Goal: Task Accomplishment & Management: Complete application form

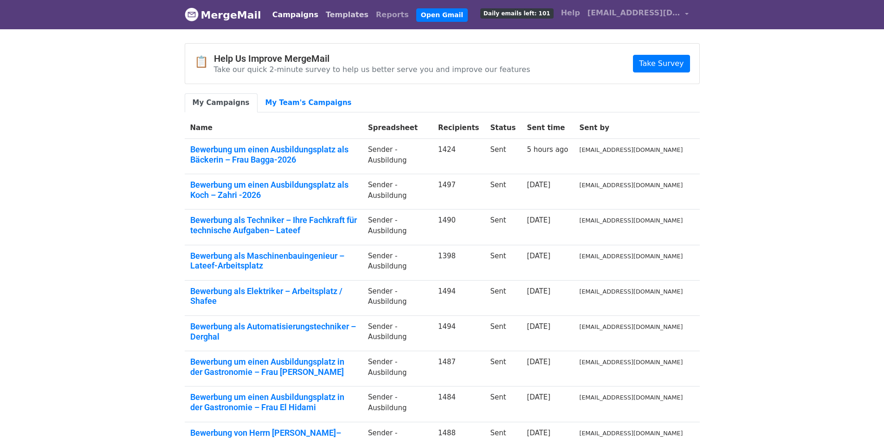
click at [324, 18] on link "Templates" at bounding box center [347, 15] width 50 height 19
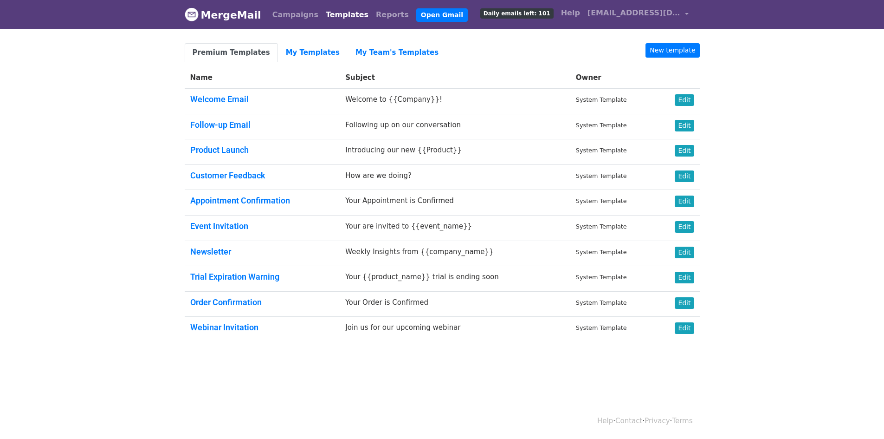
click at [792, 162] on body "MergeMail Campaigns Templates Reports Open Gmail Daily emails left: 101 Help in…" at bounding box center [442, 193] width 884 height 386
click at [300, 54] on link "My Templates" at bounding box center [313, 52] width 70 height 19
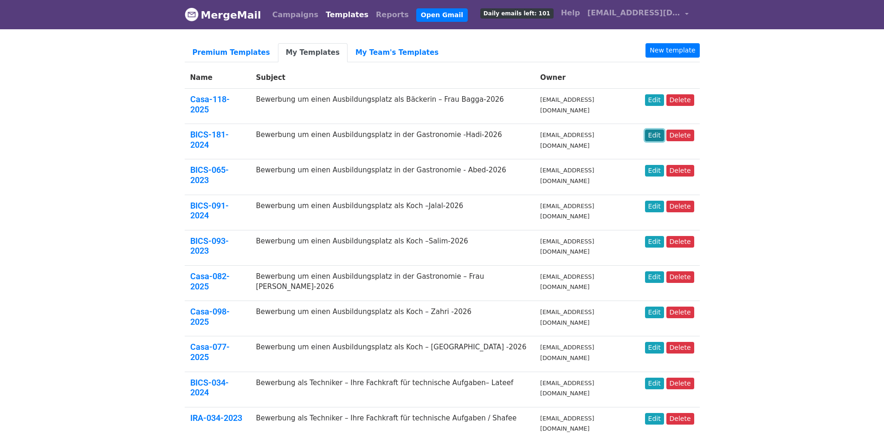
click at [655, 129] on link "Edit" at bounding box center [654, 135] width 19 height 12
drag, startPoint x: 746, startPoint y: 88, endPoint x: 728, endPoint y: 68, distance: 26.6
click at [740, 81] on body "MergeMail Campaigns Templates Reports Open Gmail Daily emails left: 101 Help in…" at bounding box center [442, 423] width 884 height 846
drag, startPoint x: 758, startPoint y: 95, endPoint x: 749, endPoint y: 79, distance: 18.2
click at [759, 95] on body "MergeMail Campaigns Templates Reports Open Gmail Daily emails left: 101 Help in…" at bounding box center [442, 423] width 884 height 846
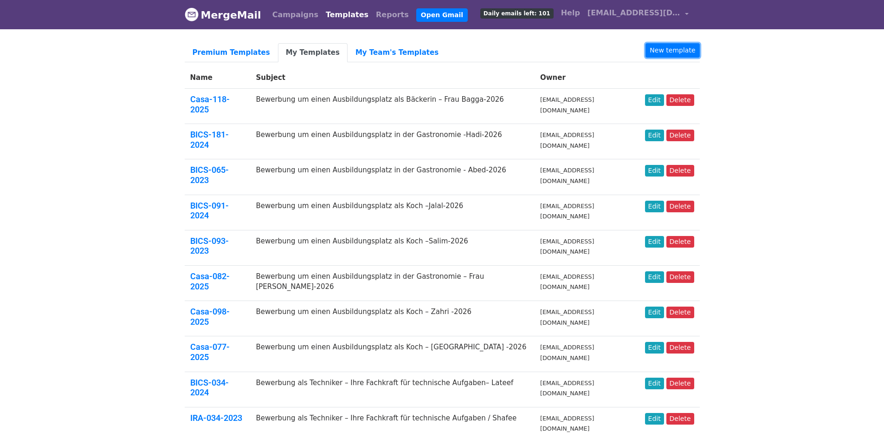
drag, startPoint x: 689, startPoint y: 53, endPoint x: 698, endPoint y: 33, distance: 22.2
click at [689, 52] on link "New template" at bounding box center [673, 50] width 54 height 14
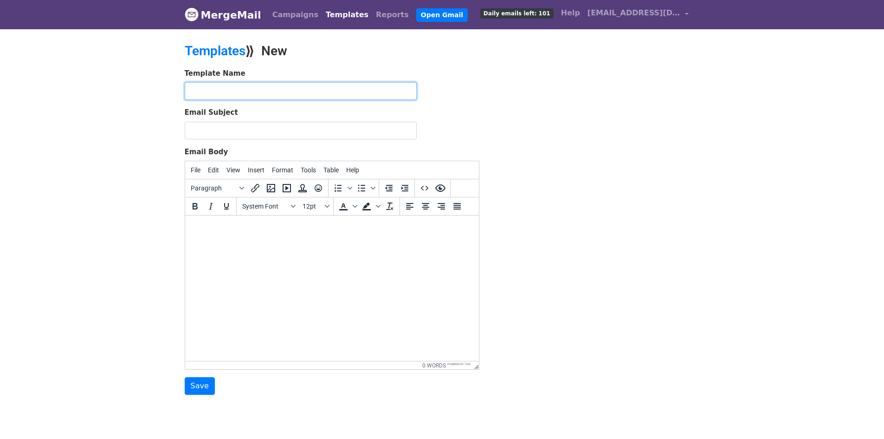
click at [311, 89] on input "text" at bounding box center [301, 91] width 232 height 18
paste input "Casa-096-2025"
type input "Casa-096-2025"
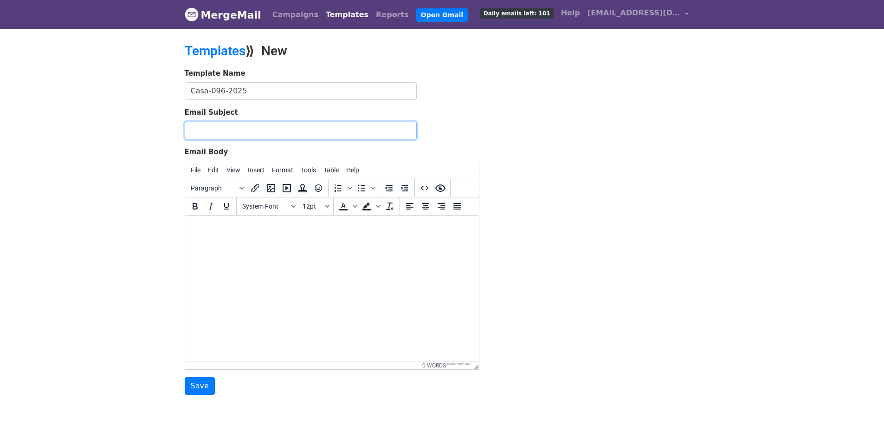
click at [294, 130] on input "Email Subject" at bounding box center [301, 131] width 232 height 18
paste input "Bewerbung um einen Ausbildungsplatz in der Gastronomie -Hadi-2026"
type input "Bewerbung um einen Ausbildungsplatz in der Gastronomie -Hadi-2026"
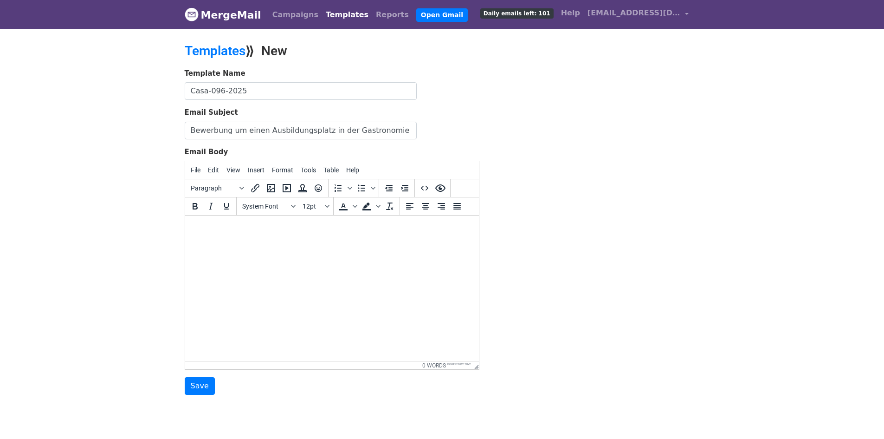
click at [324, 223] on body at bounding box center [331, 228] width 279 height 10
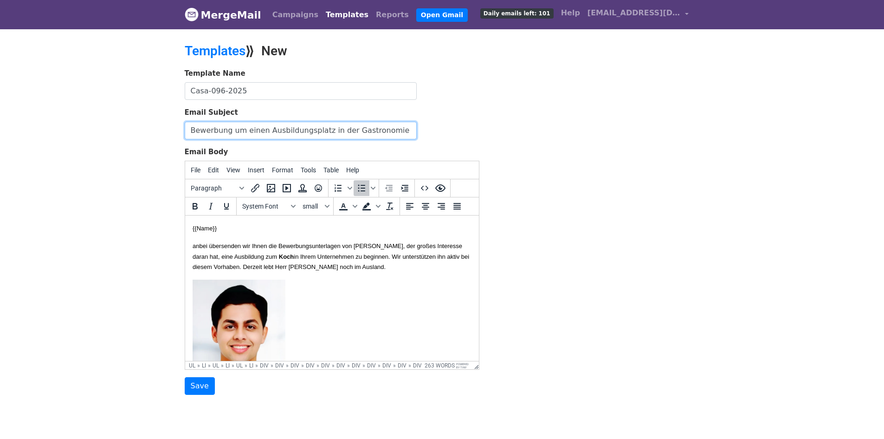
click at [393, 129] on input "Bewerbung um einen Ausbildungsplatz in der Gastronomie -Hadi-2026" at bounding box center [301, 131] width 232 height 18
click at [383, 131] on input "Bewerbung um einen Ausbildungsplatz in der Gastronomie -Hadi-2026" at bounding box center [301, 131] width 232 height 18
drag, startPoint x: 383, startPoint y: 129, endPoint x: 106, endPoint y: 120, distance: 277.2
click at [107, 120] on body "MergeMail Campaigns Templates Reports Open Gmail Daily emails left: 101 Help in…" at bounding box center [442, 216] width 884 height 432
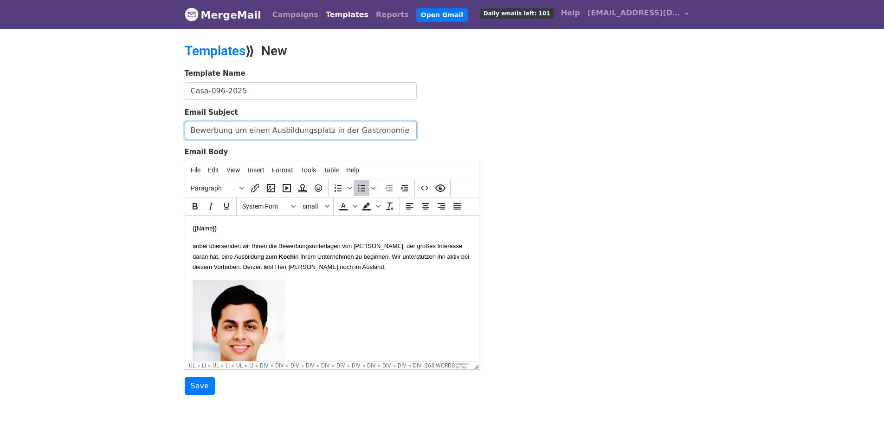
paste input "als Hotelfachmann"
click at [89, 153] on body "MergeMail Campaigns Templates Reports Open Gmail Daily emails left: 101 Help in…" at bounding box center [442, 216] width 884 height 432
drag, startPoint x: 403, startPoint y: 128, endPoint x: 459, endPoint y: 133, distance: 56.4
click at [459, 133] on div "Email Subject Bewerbung um einen Ausbildungsplatz als Hotelfachmann -Hadi-2026" at bounding box center [332, 123] width 295 height 32
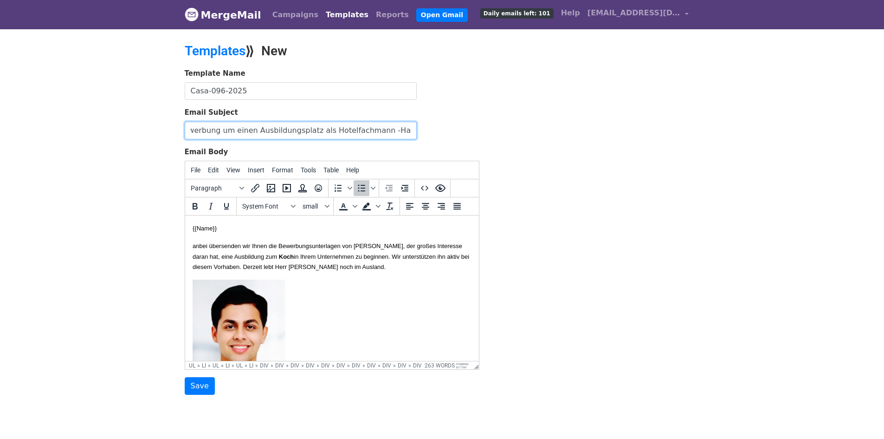
click at [406, 126] on input "Bewerbung um einen Ausbildungsplatz als Hotelfachmann -Hadi-2026" at bounding box center [301, 131] width 232 height 18
click at [396, 129] on input "Bewerbung um einen Ausbildungsplatz als Hotelfachmann -Hadi-2026" at bounding box center [301, 131] width 232 height 18
paste input "Anouar Sarrif"
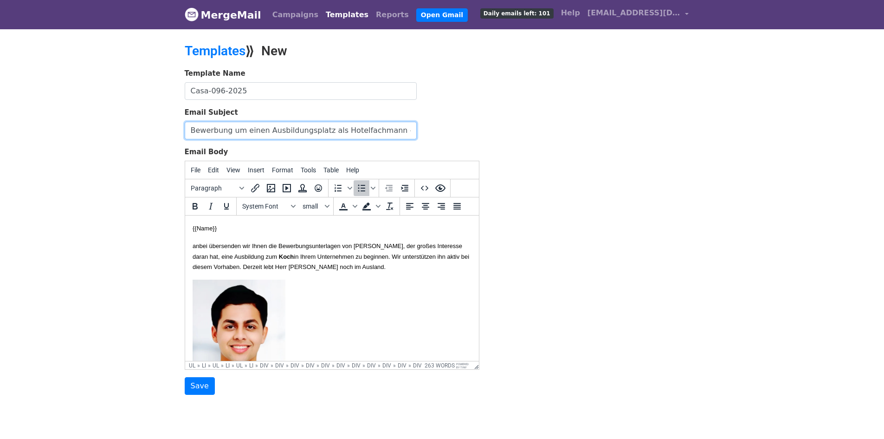
scroll to position [0, 21]
click at [374, 131] on input "Bewerbung um einen Ausbildungsplatz als Hotelfachmann -Anouar Sarrifi-2026" at bounding box center [301, 131] width 232 height 18
type input "Bewerbung um einen Ausbildungsplatz als Hotelfachmann -Sarrifi-2026"
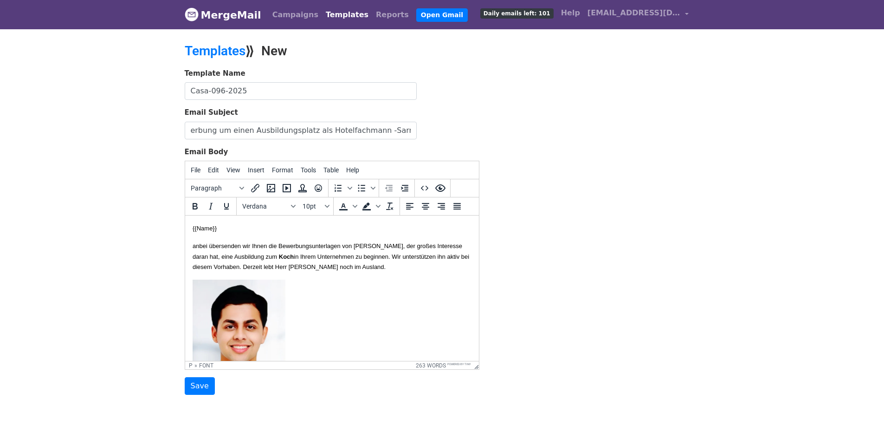
scroll to position [0, 0]
click at [359, 271] on p "anbei übersenden wir Ihnen die Bewerbungsunterlagen von Herrn Ahmed Hussein Sal…" at bounding box center [331, 255] width 279 height 31
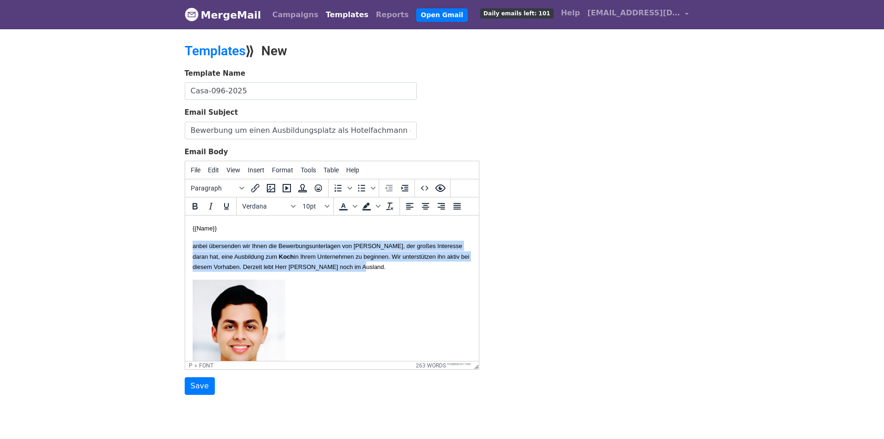
drag, startPoint x: 238, startPoint y: 277, endPoint x: 165, endPoint y: 246, distance: 78.8
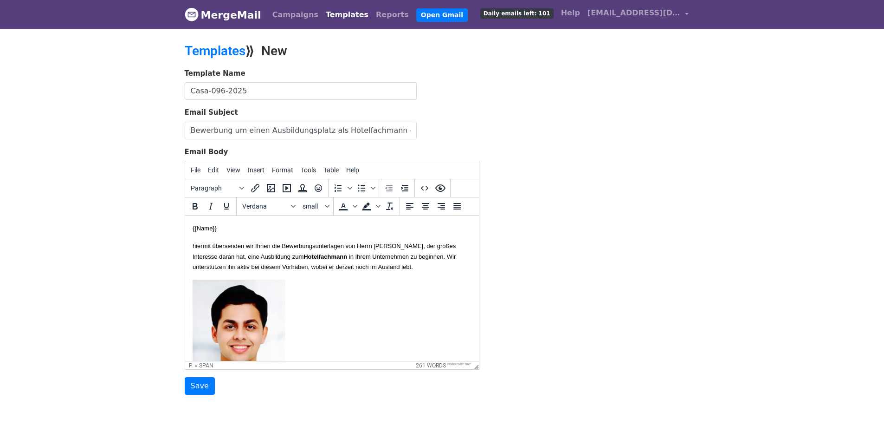
click at [425, 245] on span "hiermit übersenden wir Ihnen die Bewerbungsunterlagen von Herrn Aberkane, der g…" at bounding box center [323, 250] width 263 height 17
drag, startPoint x: 429, startPoint y: 245, endPoint x: 400, endPoint y: 243, distance: 28.3
click at [400, 243] on span "hiermit übersenden wir Ihnen die Bewerbungsunterlagen von Herrn Aberkane, der g…" at bounding box center [323, 250] width 263 height 17
click at [434, 245] on font "hiermit übersenden wir Ihnen die Bewerbungsunterlagen von Herrn Anouar Sarrifi …" at bounding box center [323, 250] width 262 height 17
click at [434, 244] on font "hiermit übersenden wir Ihnen die Bewerbungsunterlagen von Herrn Anouar Sarrifi …" at bounding box center [323, 250] width 262 height 17
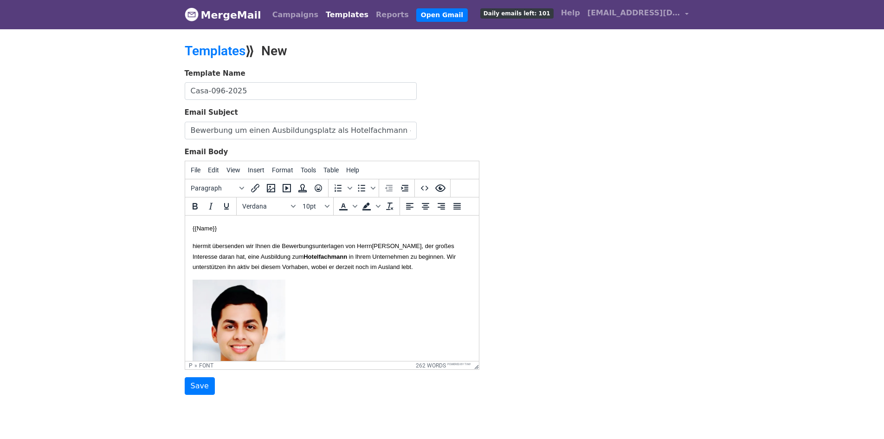
copy font "Sarrifi"
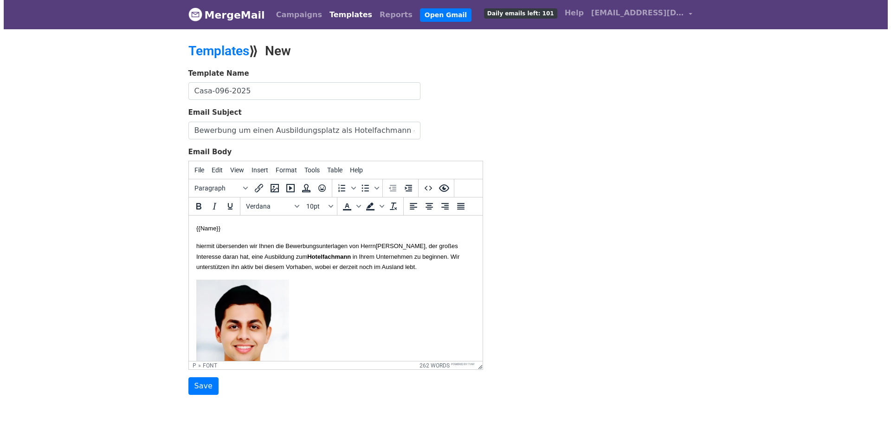
scroll to position [46, 0]
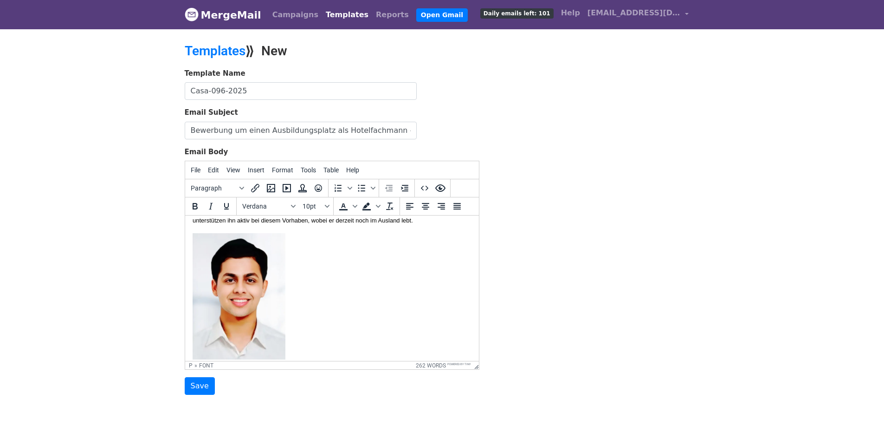
click at [241, 279] on img at bounding box center [238, 296] width 93 height 126
click at [272, 189] on icon "Insert/edit image" at bounding box center [270, 187] width 11 height 11
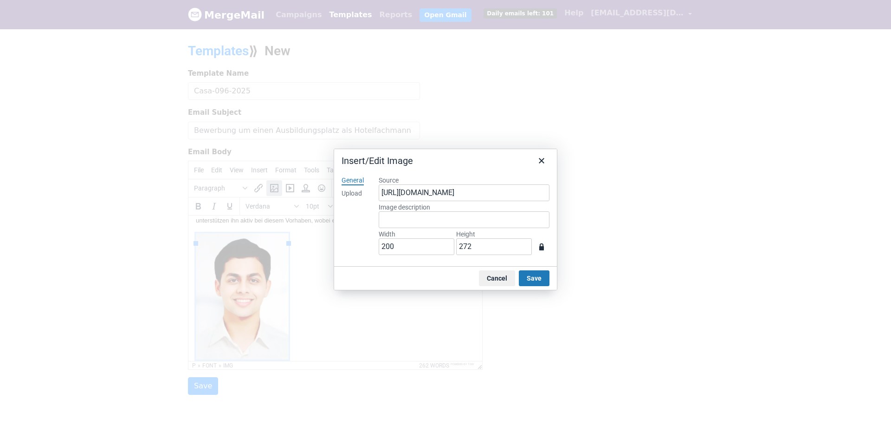
click at [356, 193] on div "Upload" at bounding box center [352, 193] width 20 height 9
click at [450, 224] on button "Browse for an image" at bounding box center [464, 225] width 78 height 16
type input "840"
type input "1071"
drag, startPoint x: 349, startPoint y: 228, endPoint x: 389, endPoint y: 228, distance: 39.9
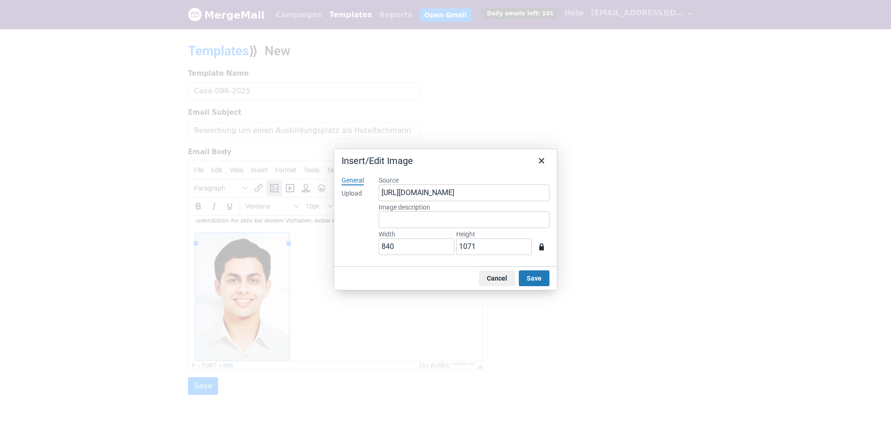
click at [349, 228] on div "General Upload" at bounding box center [352, 217] width 37 height 98
drag, startPoint x: 413, startPoint y: 242, endPoint x: 309, endPoint y: 230, distance: 104.7
click at [309, 230] on div "Insert/Edit Image General Upload Source https://www.mergemail.co/files/blobs/re…" at bounding box center [445, 219] width 891 height 439
type input "2"
type input "3"
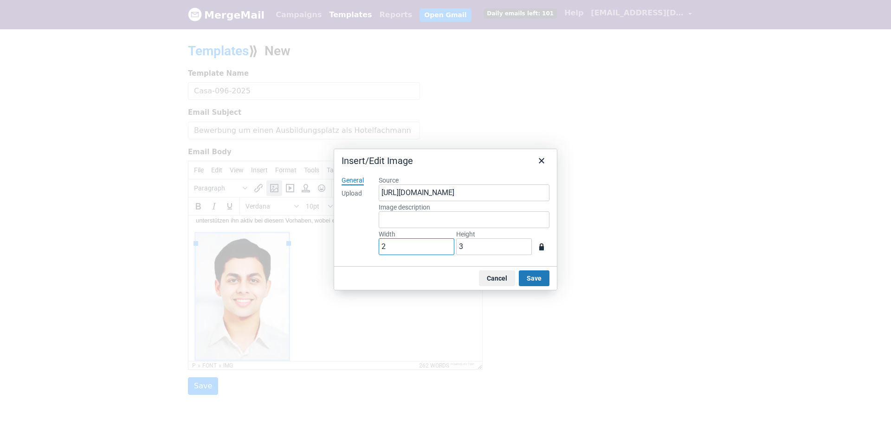
type input "20"
type input "26"
type input "200"
type input "255"
type input "200"
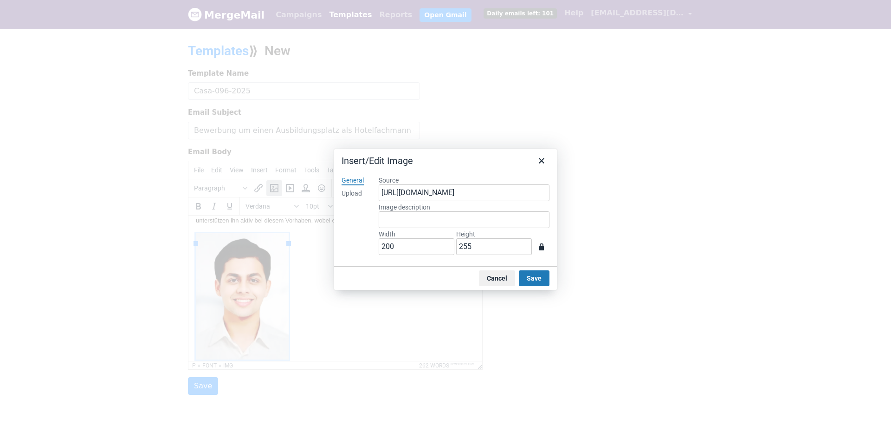
click at [347, 233] on div "General Upload" at bounding box center [352, 217] width 37 height 98
click at [537, 278] on button "Save" at bounding box center [534, 278] width 31 height 16
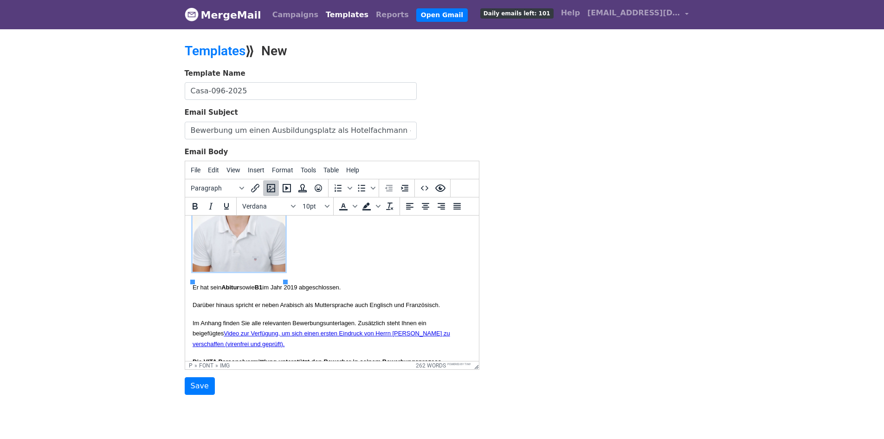
scroll to position [142, 0]
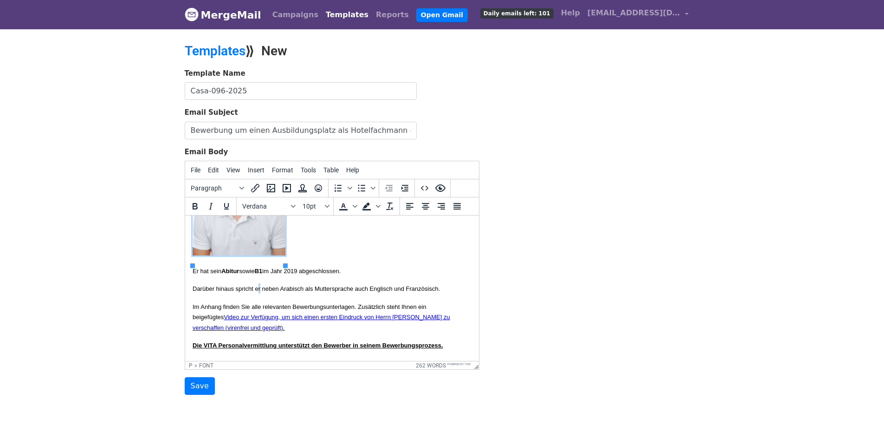
click at [268, 289] on body "{{Name}} hiermit übersenden wir Ihnen die Bewerbungsunterlagen von Herrn Anouar…" at bounding box center [331, 369] width 279 height 579
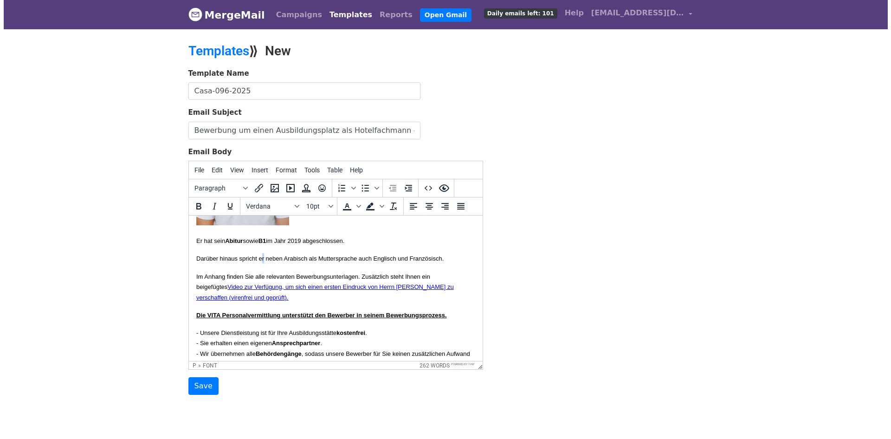
scroll to position [189, 0]
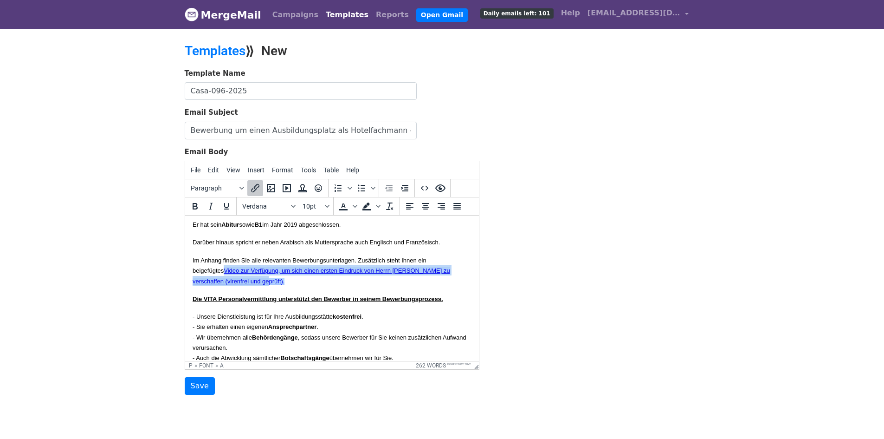
drag, startPoint x: 323, startPoint y: 303, endPoint x: 231, endPoint y: 291, distance: 92.7
click at [231, 286] on p "Im Anhang finden Sie alle relevanten Bewerbungsunterlagen. Zusätzlich steht Ihn…" at bounding box center [331, 270] width 279 height 31
click at [252, 188] on icon "Insert/edit link" at bounding box center [255, 188] width 8 height 8
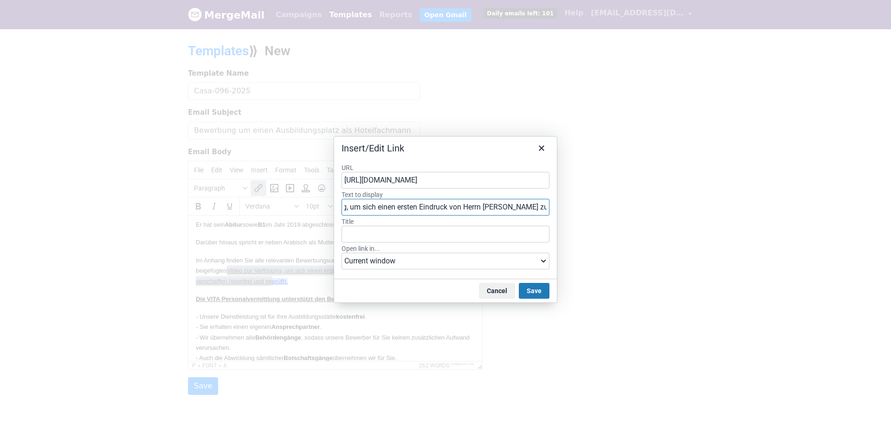
scroll to position [0, 145]
drag, startPoint x: 517, startPoint y: 206, endPoint x: 561, endPoint y: 206, distance: 44.6
click at [566, 206] on div "Insert/Edit Link URL https://drive.google.com/file/d/1a5FeN-TNJ4plWcSTpYUn23_Sm…" at bounding box center [445, 219] width 891 height 439
click at [410, 207] on input "Video zur Verfügung, um sich einen ersten Eindruck von Herrn Salim zu verschaff…" at bounding box center [446, 207] width 208 height 17
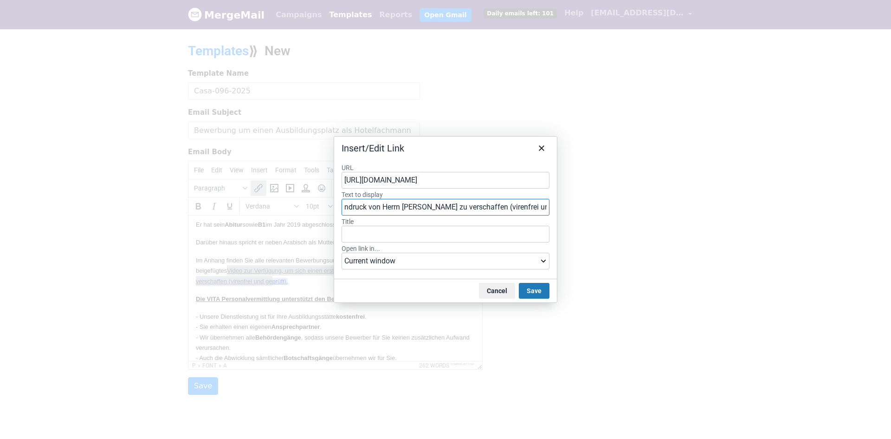
click at [419, 205] on input "Video zur Verfügung, um sich einen ersten Eindruck von Herrn Salim zu verschaff…" at bounding box center [446, 207] width 208 height 17
drag, startPoint x: 420, startPoint y: 207, endPoint x: 405, endPoint y: 207, distance: 15.3
click at [405, 207] on input "Video zur Verfügung, um sich einen ersten Eindruck von Herrn Salim zu verschaff…" at bounding box center [446, 207] width 208 height 17
paste input "rrifi"
type input "Video zur Verfügung, um sich einen ersten Eindruck von Herrn Sarrifi zu verscha…"
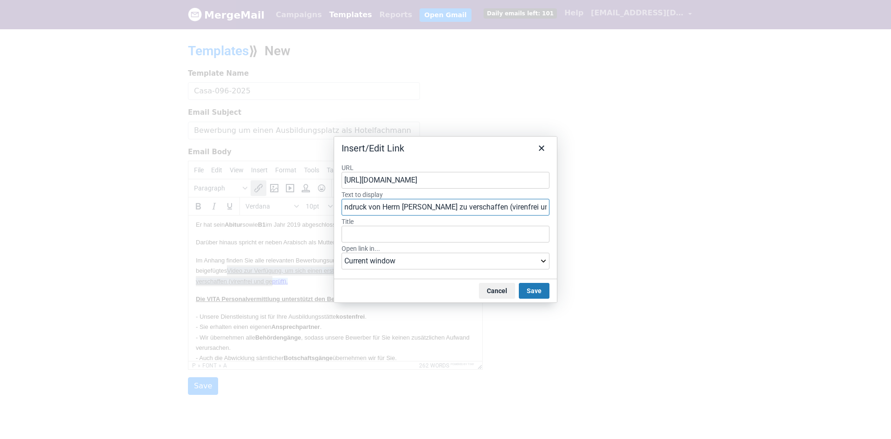
scroll to position [0, 0]
click at [433, 180] on input "https://drive.google.com/file/d/1a5FeN-TNJ4plWcSTpYUn23_Sm_CVKrvG/view?usp=shar…" at bounding box center [446, 180] width 208 height 17
paste input "JWLgunzVllL9OWrjkbE8yP5yNTRZ_nCp"
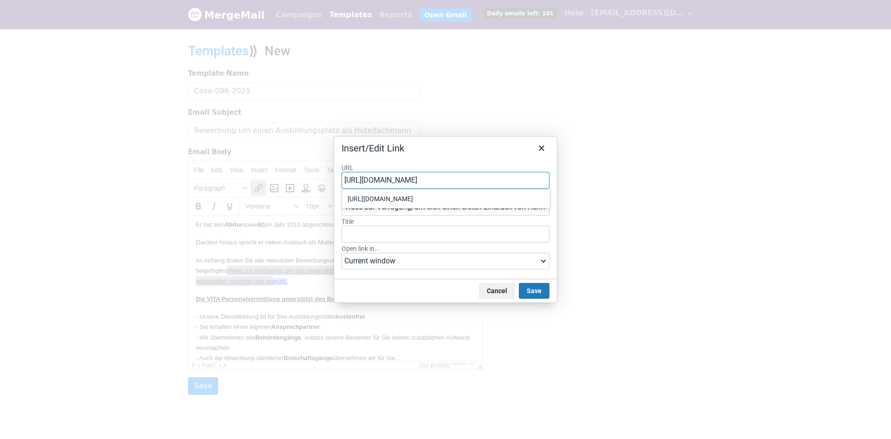
scroll to position [0, 94]
type input "https://drive.google.com/file/d/1JWLgunzVllL9OWrjkbE8yP5yNTRZ_nCp/view?usp=shar…"
click at [476, 152] on div "Insert/Edit Link" at bounding box center [445, 145] width 223 height 19
click at [459, 183] on input "https://drive.google.com/file/d/1JWLgunzVllL9OWrjkbE8yP5yNTRZ_nCp/view?usp=shar…" at bounding box center [446, 180] width 208 height 17
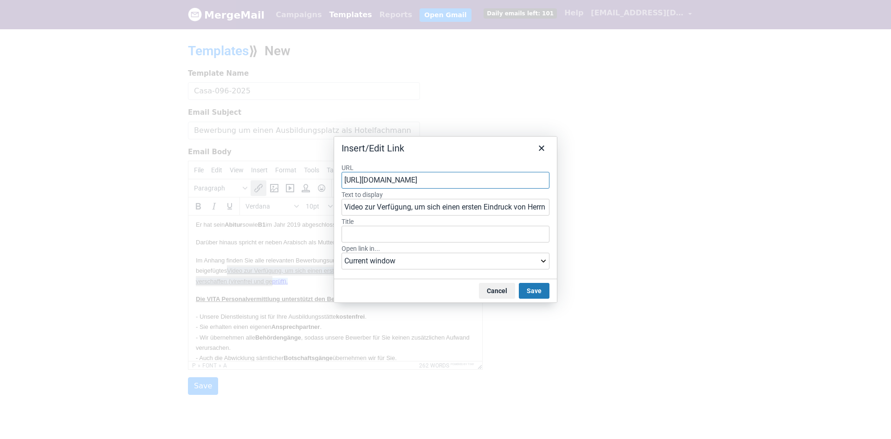
click at [459, 183] on input "https://drive.google.com/file/d/1JWLgunzVllL9OWrjkbE8yP5yNTRZ_nCp/view?usp=shar…" at bounding box center [446, 180] width 208 height 17
click at [420, 199] on div "https://drive.google.com/file/d/1JWLgunzVllL9OWrjkbE8yP5yNTRZ_nCp/view?usp=shar…" at bounding box center [447, 198] width 199 height 11
click at [534, 290] on button "Save" at bounding box center [534, 291] width 31 height 16
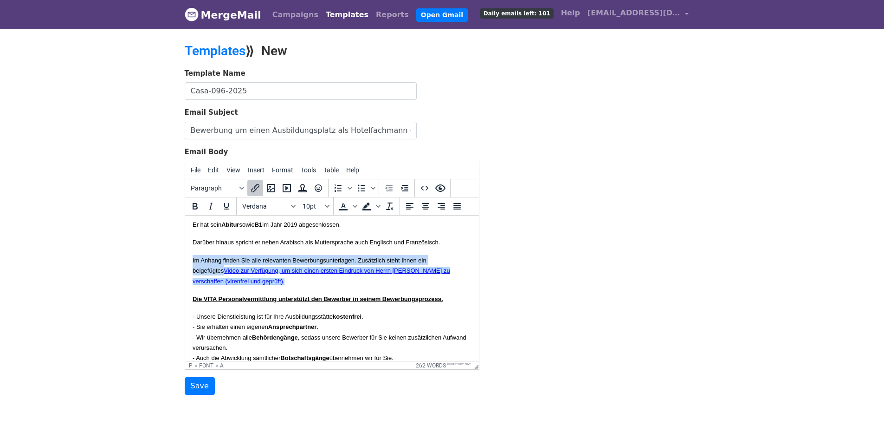
click at [368, 286] on p "Im Anhang finden Sie alle relevanten Bewerbungsunterlagen. Zusätzlich steht Ihn…" at bounding box center [331, 270] width 279 height 31
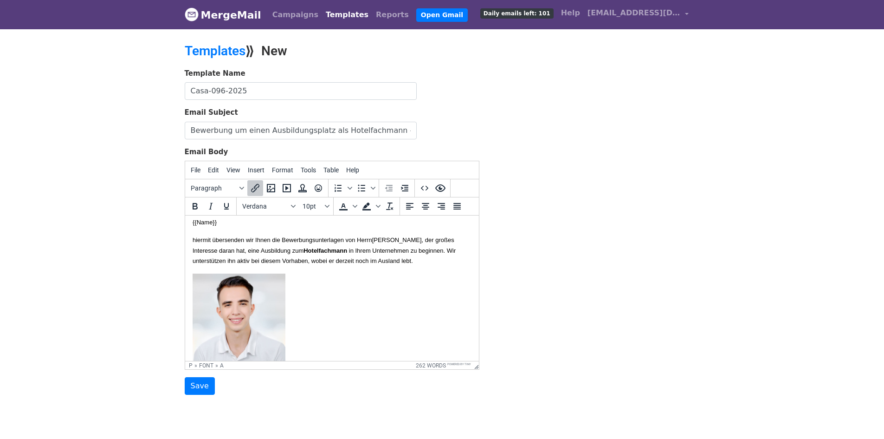
scroll to position [0, 0]
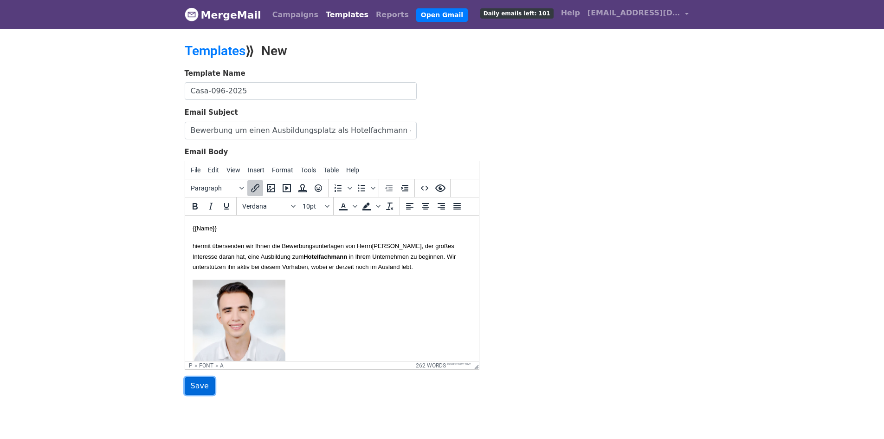
click at [196, 388] on input "Save" at bounding box center [200, 386] width 30 height 18
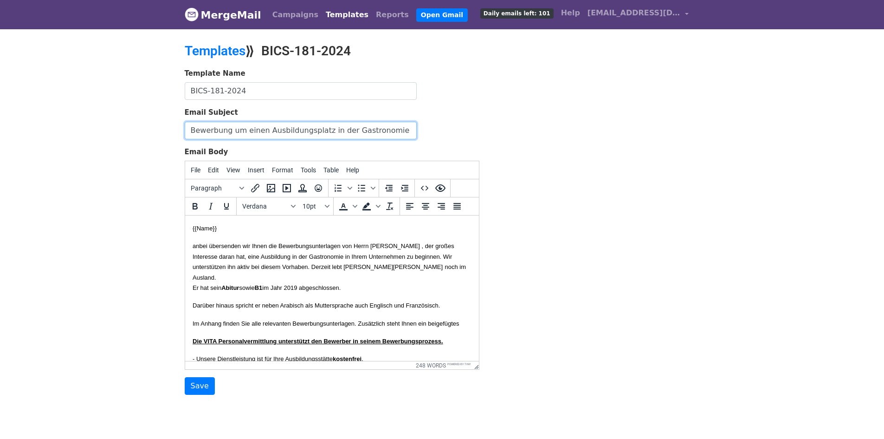
click at [407, 134] on input "Bewerbung um einen Ausbildungsplatz in der Gastronomie -Hadi-2026" at bounding box center [301, 131] width 232 height 18
click at [311, 266] on font "anbei übersenden wir Ihnen die Bewerbungsunterlagen von Herrn ZAlhusein Qasim H…" at bounding box center [323, 256] width 262 height 28
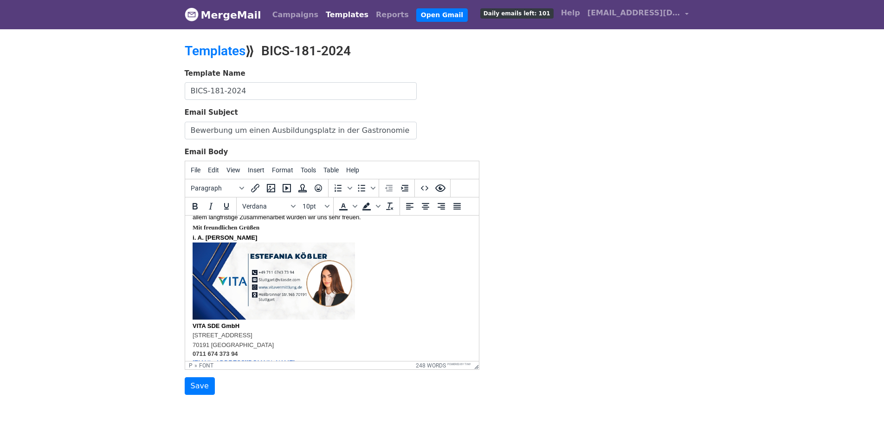
scroll to position [325, 0]
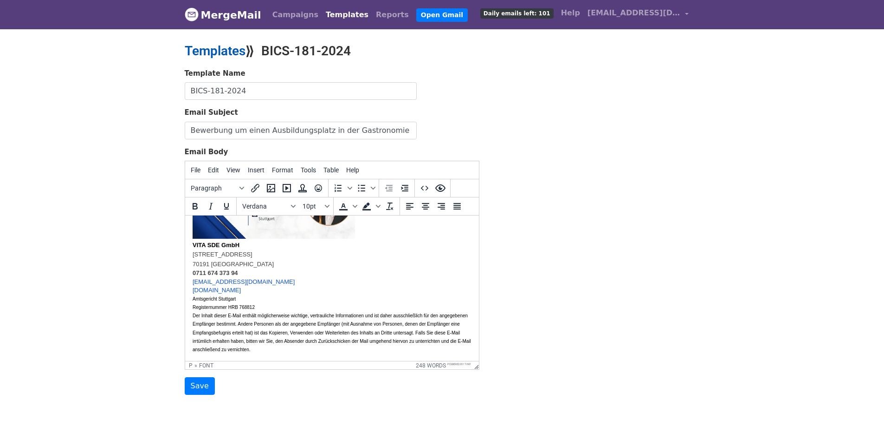
click at [218, 52] on link "Templates" at bounding box center [215, 50] width 61 height 15
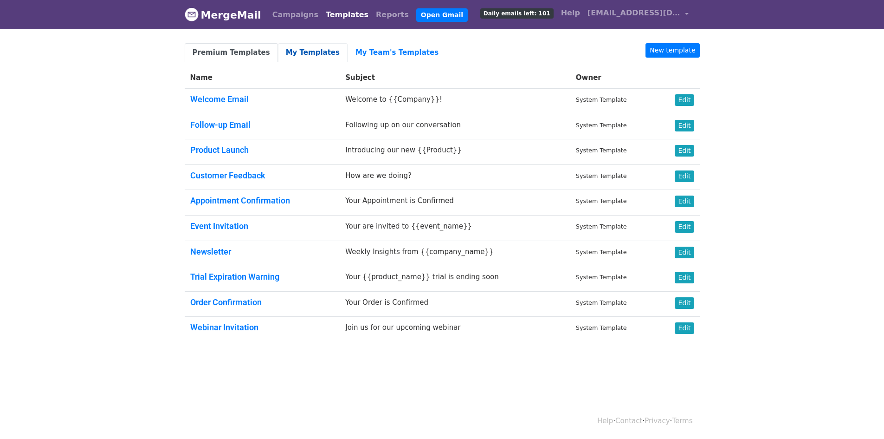
click at [278, 46] on link "My Templates" at bounding box center [313, 52] width 70 height 19
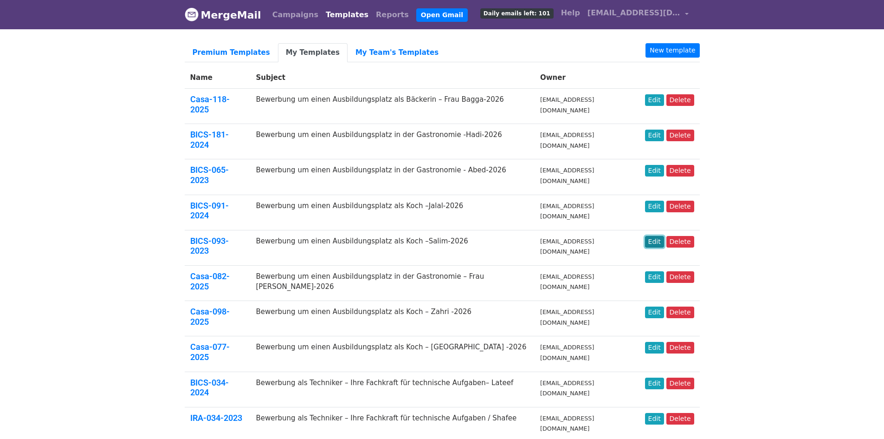
click at [656, 236] on link "Edit" at bounding box center [654, 242] width 19 height 12
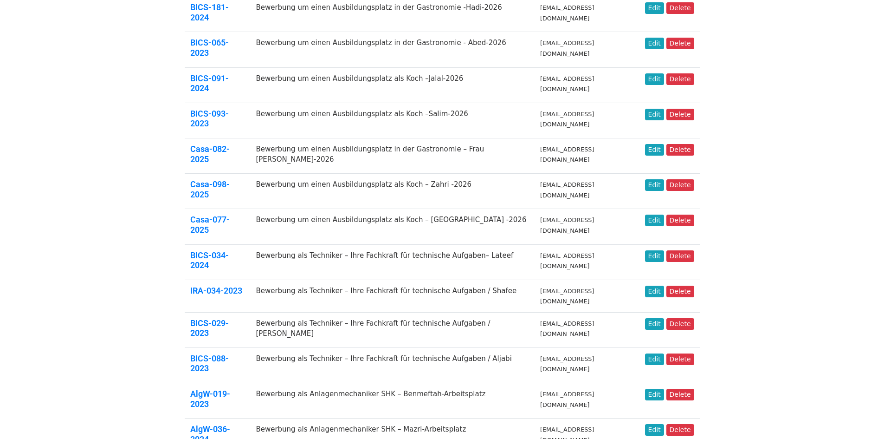
scroll to position [232, 0]
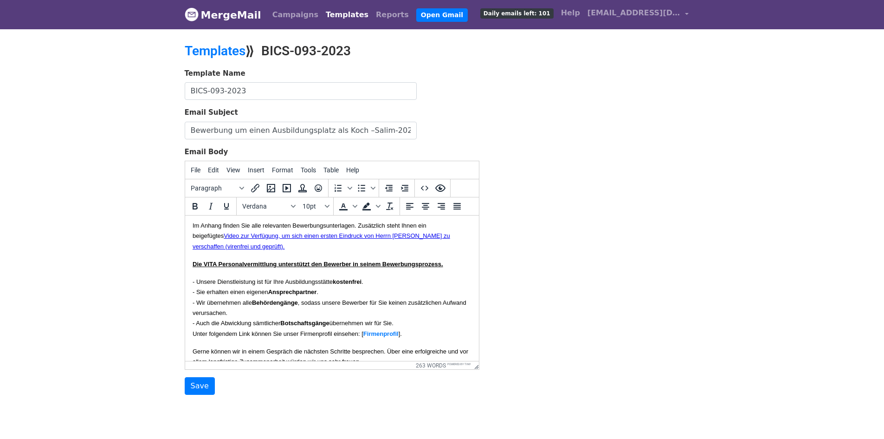
scroll to position [232, 0]
click at [343, 268] on p "Die VITA Personalvermittlung unterstützt den Bewerber in seinem Bewerbungsproze…" at bounding box center [331, 263] width 279 height 10
click at [340, 251] on p "Im Anhang finden Sie alle relevanten Bewerbungsunterlagen. Zusätzlich steht Ihn…" at bounding box center [331, 235] width 279 height 31
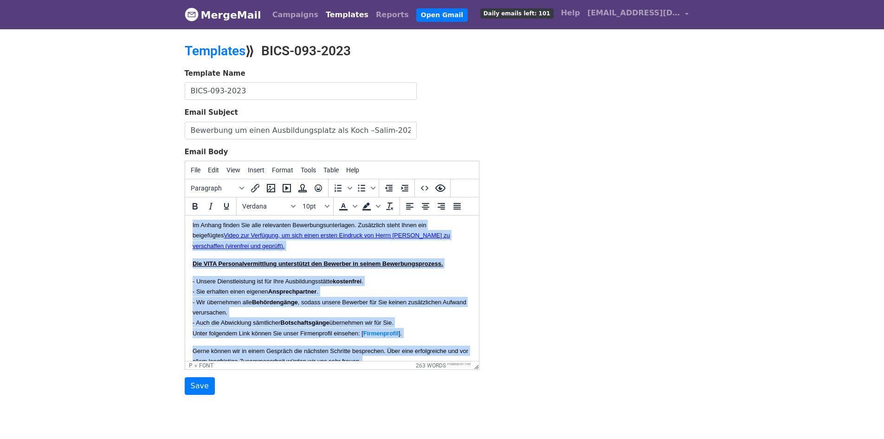
copy body "{{Lore}} ipsum dolorsitam con Adipi eli Seddoeiusmodtemporin utl Etdol Magna Al…"
drag, startPoint x: 716, startPoint y: 151, endPoint x: 693, endPoint y: 149, distance: 22.9
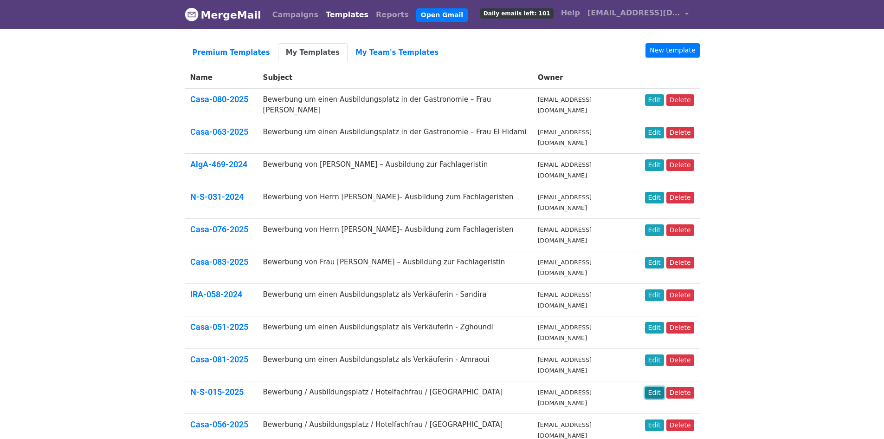
click at [656, 387] on link "Edit" at bounding box center [654, 393] width 19 height 12
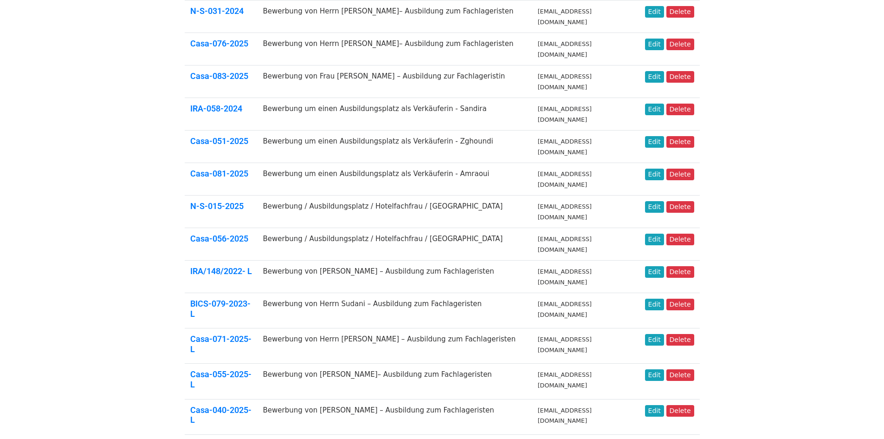
scroll to position [232, 0]
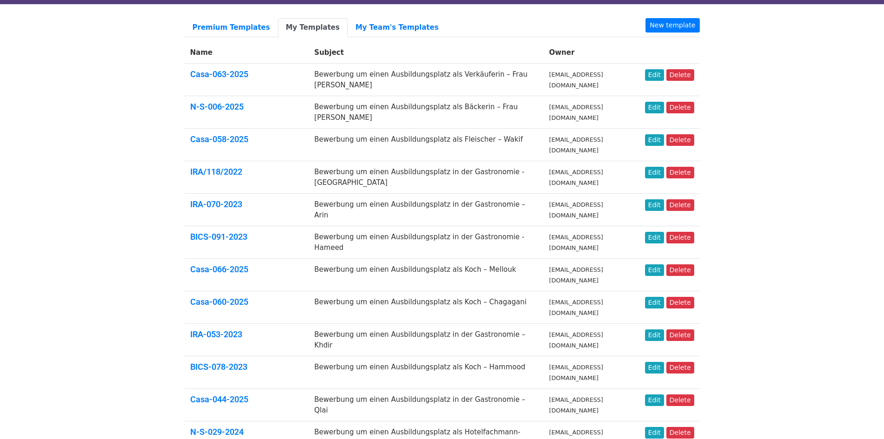
scroll to position [46, 0]
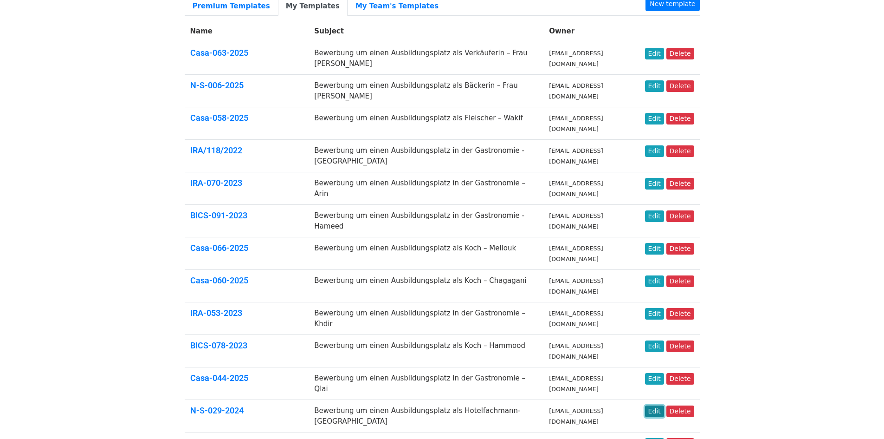
click at [657, 405] on link "Edit" at bounding box center [654, 411] width 19 height 12
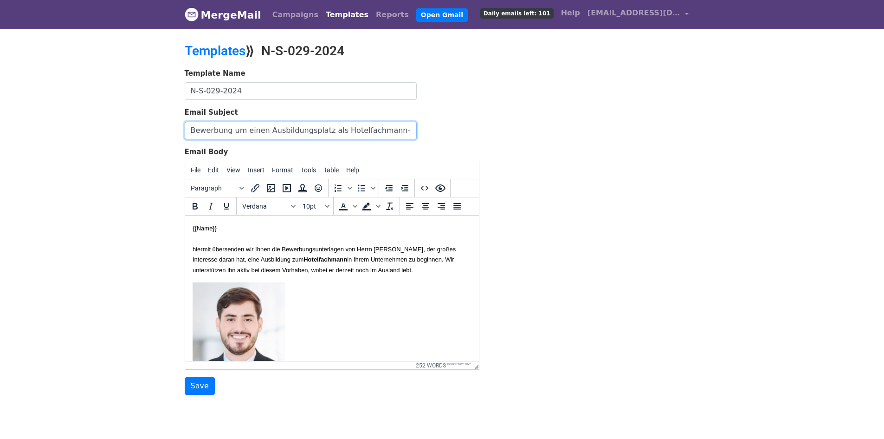
drag, startPoint x: 380, startPoint y: 130, endPoint x: 126, endPoint y: 121, distance: 253.6
click at [78, 127] on body "MergeMail Campaigns Templates Reports Open Gmail Daily emails left: 101 Help [E…" at bounding box center [442, 216] width 884 height 432
drag, startPoint x: 282, startPoint y: 278, endPoint x: 183, endPoint y: 249, distance: 103.5
copy font "hiermit übersenden wir Ihnen die Bewerbungsunterlagen von Herrn [PERSON_NAME], …"
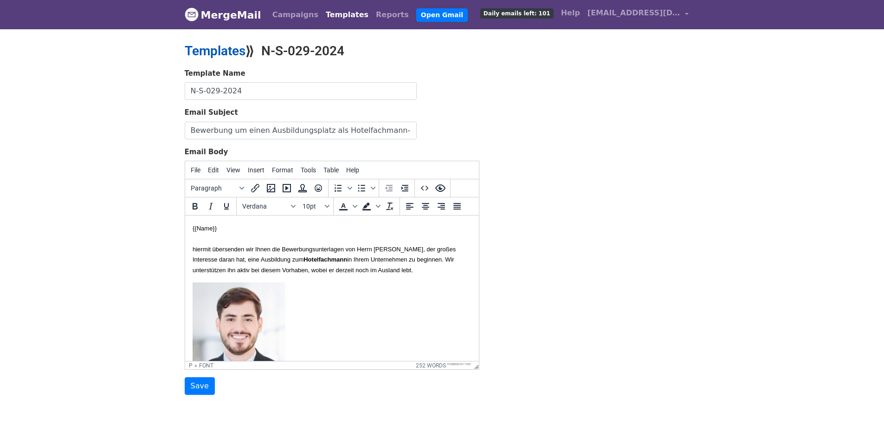
click at [219, 46] on link "Templates" at bounding box center [215, 50] width 61 height 15
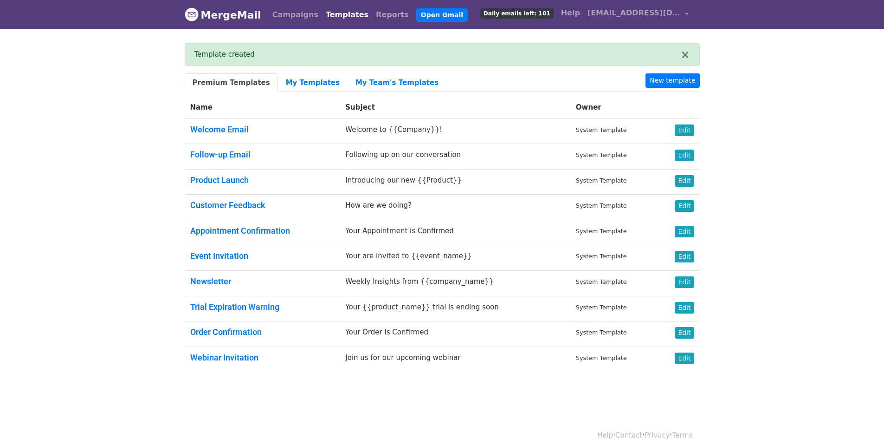
click at [806, 97] on body "MergeMail Campaigns Templates Reports Open Gmail Daily emails left: 101 Help in…" at bounding box center [442, 208] width 884 height 416
drag, startPoint x: 806, startPoint y: 166, endPoint x: 708, endPoint y: 77, distance: 132.4
click at [805, 165] on body "MergeMail Campaigns Templates Reports Open Gmail Daily emails left: 101 Help in…" at bounding box center [442, 208] width 884 height 416
click at [683, 78] on link "New template" at bounding box center [673, 80] width 54 height 14
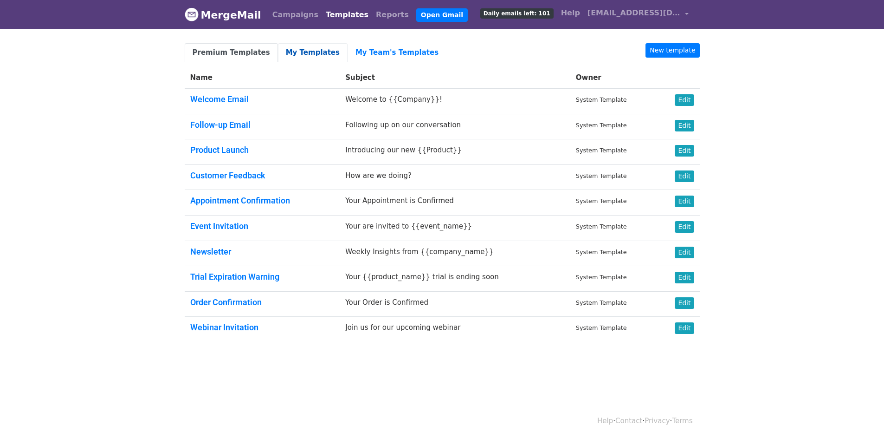
click at [303, 51] on link "My Templates" at bounding box center [313, 52] width 70 height 19
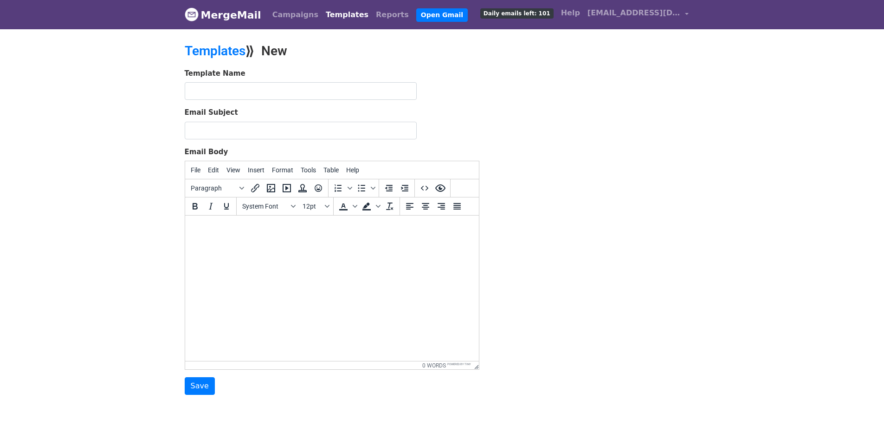
click at [716, 165] on body "MergeMail Campaigns Templates Reports Open Gmail Daily emails left: 101 Help [E…" at bounding box center [442, 216] width 884 height 432
click at [316, 91] on input "text" at bounding box center [301, 91] width 232 height 18
paste input "Casa-100-2025"
type input "Casa-100-2025"
click at [326, 137] on input "Email Subject" at bounding box center [301, 131] width 232 height 18
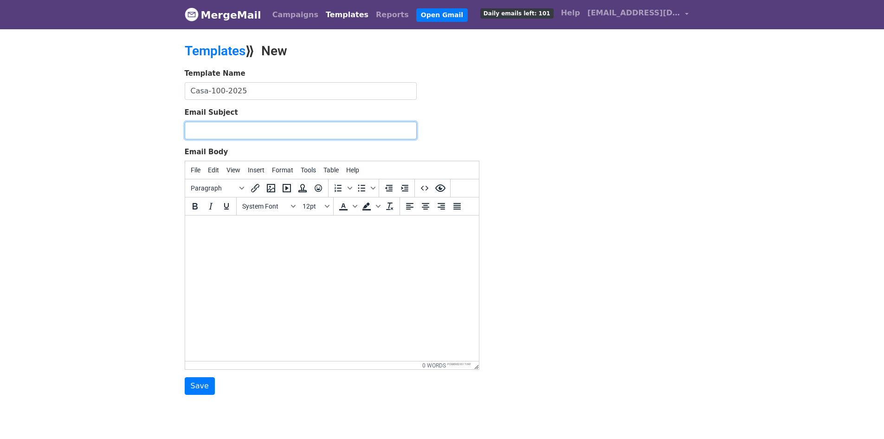
paste input "Bewerbung um einen Ausbildungsplatz als Hotelfachmann -Sarrifi-2026"
type input "Bewerbung um einen Ausbildungsplatz als Hotelfachmann -Sarrifi-2026"
click at [413, 240] on html at bounding box center [332, 227] width 294 height 25
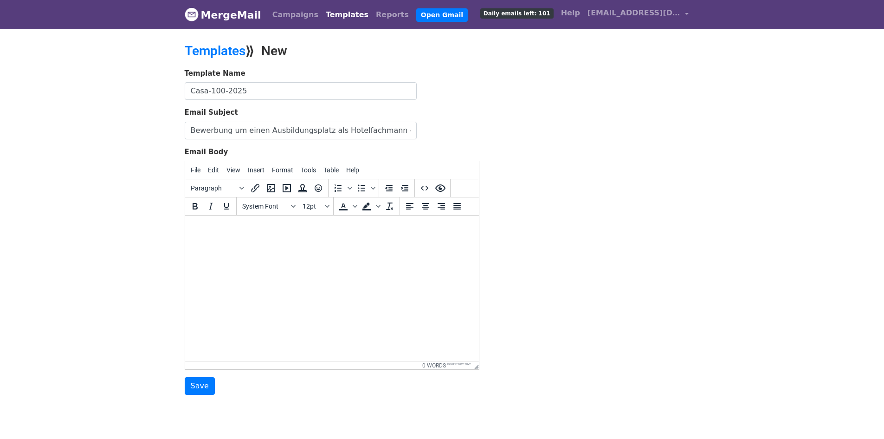
paste body
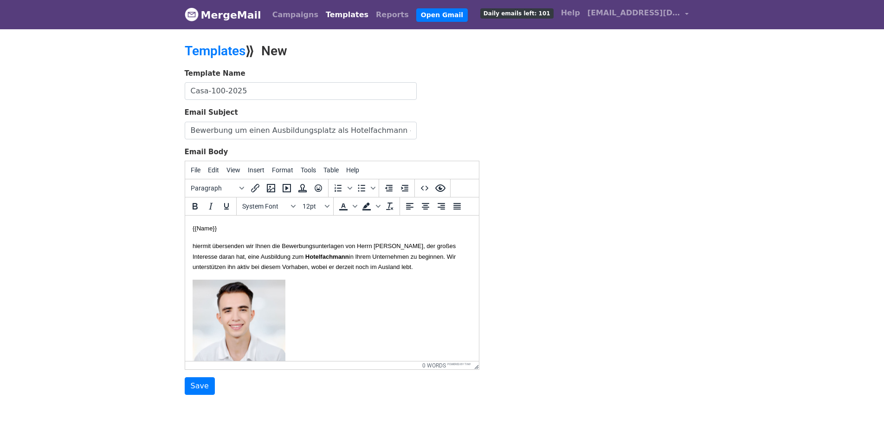
scroll to position [475, 0]
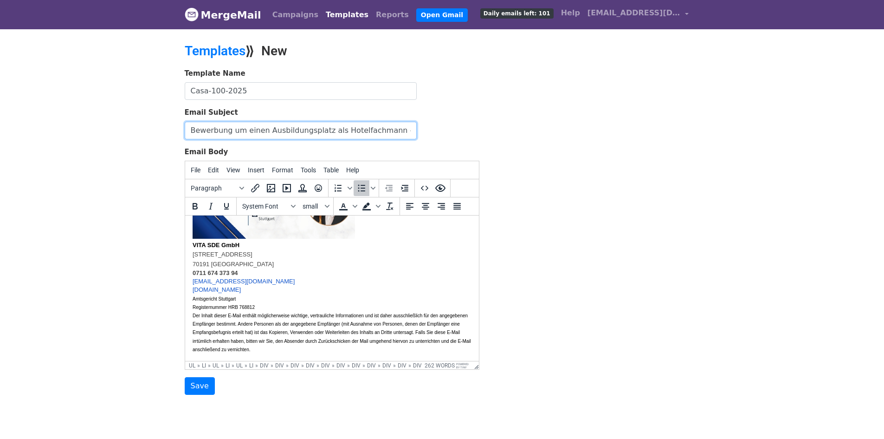
drag, startPoint x: 382, startPoint y: 131, endPoint x: 79, endPoint y: 111, distance: 303.2
click at [81, 112] on body "MergeMail Campaigns Templates Reports Open Gmail Daily emails left: 101 Help in…" at bounding box center [442, 216] width 884 height 432
paste input "/ Ausbildungsplatz / Hotelfachfrau / Lakraa"
drag, startPoint x: 398, startPoint y: 129, endPoint x: 374, endPoint y: 129, distance: 24.1
click at [374, 129] on input "Bewerbung / Ausbildungsplatz / Hotelfachfrau / Lakraa -Sarrifi-2026" at bounding box center [301, 131] width 232 height 18
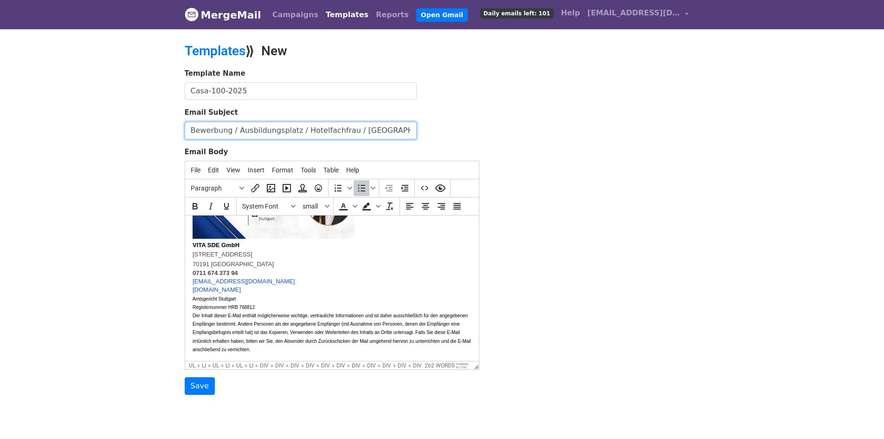
click at [363, 128] on input "Bewerbung / Ausbildungsplatz / Hotelfachfrau / Lakraa -2026" at bounding box center [301, 131] width 232 height 18
paste input "Yessara"
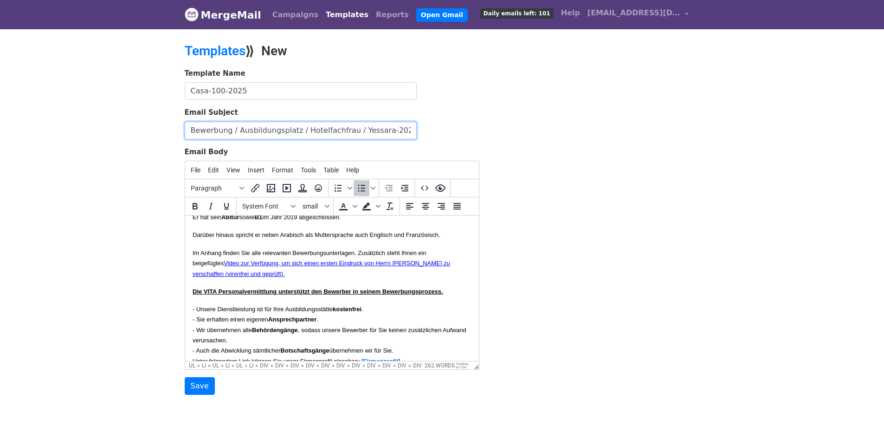
scroll to position [0, 0]
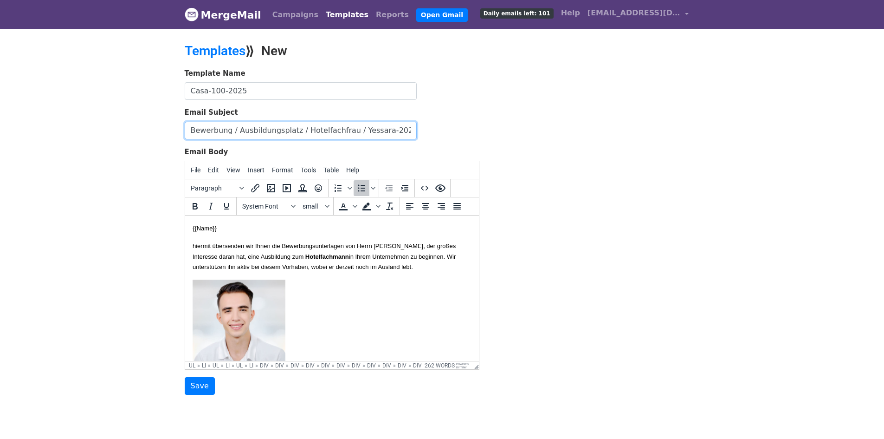
type input "Bewerbung / Ausbildungsplatz / Hotelfachfrau / Yessara-2026"
drag, startPoint x: 270, startPoint y: 277, endPoint x: 180, endPoint y: 248, distance: 94.1
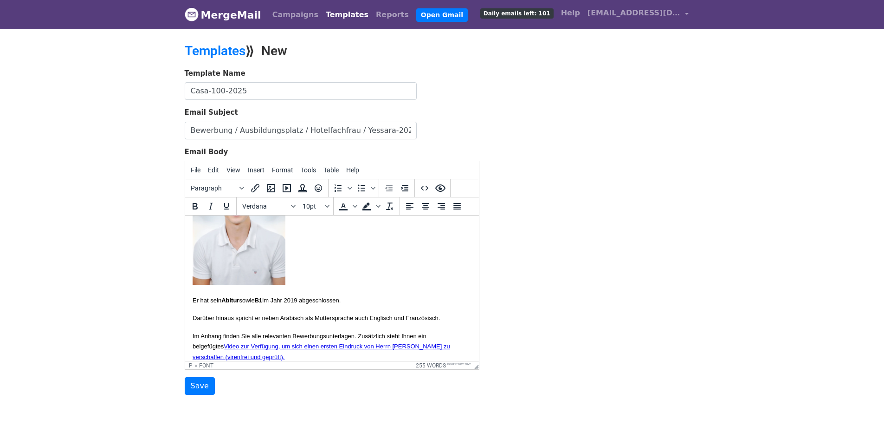
scroll to position [139, 0]
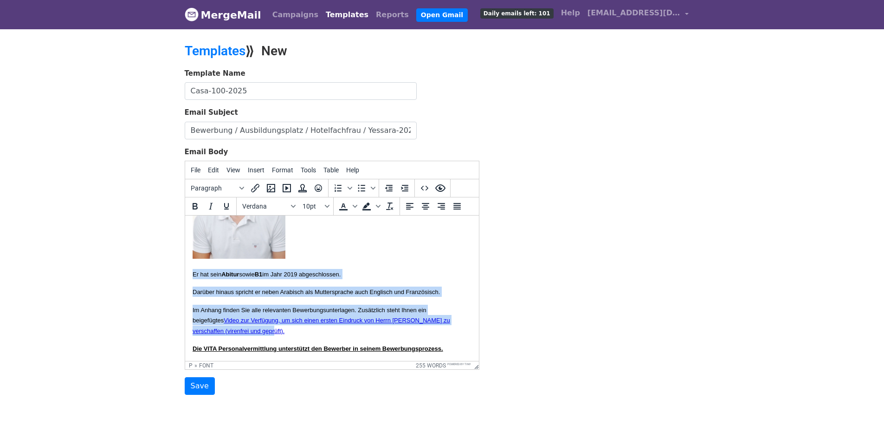
drag, startPoint x: 318, startPoint y: 344, endPoint x: 188, endPoint y: 274, distance: 147.2
click at [188, 274] on html "{{Name}} hiermit übersenden wir Ihnen die Bewerbungsunterlagen von Frau Omaima …" at bounding box center [332, 373] width 294 height 594
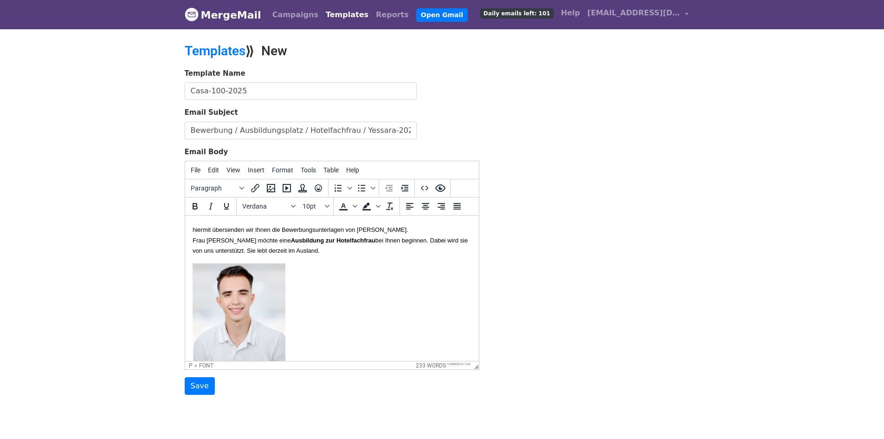
scroll to position [0, 0]
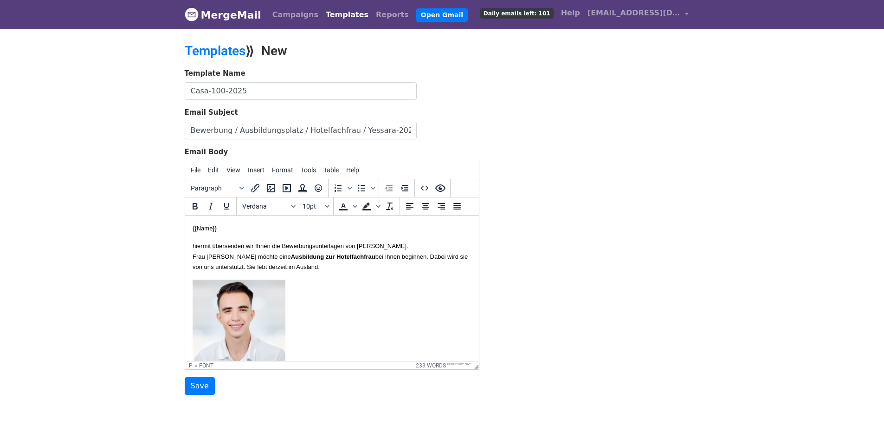
drag, startPoint x: 397, startPoint y: 245, endPoint x: 443, endPoint y: 247, distance: 45.5
click at [408, 247] on font "hiermit übersenden wir Ihnen die Bewerbungsunterlagen von Frau Omaima Lakraa." at bounding box center [300, 245] width 216 height 7
click at [422, 246] on font "hiermit übersenden wir Ihnen die Bewerbungsunterlagen von Frau Hajar Yessara ." at bounding box center [307, 245] width 230 height 7
copy font "Yessara"
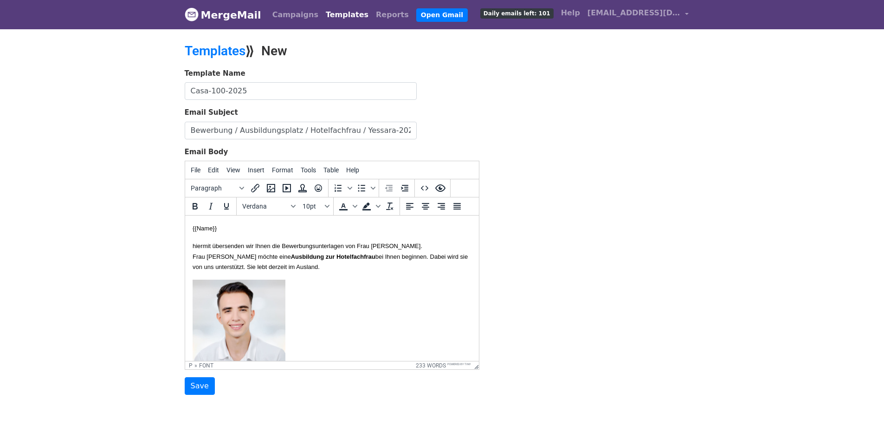
click at [219, 255] on font "Frau Lakraa möchte eine Ausbildung zur Hotelfachfrau bei Ihnen beginnen. Dabei …" at bounding box center [329, 261] width 275 height 17
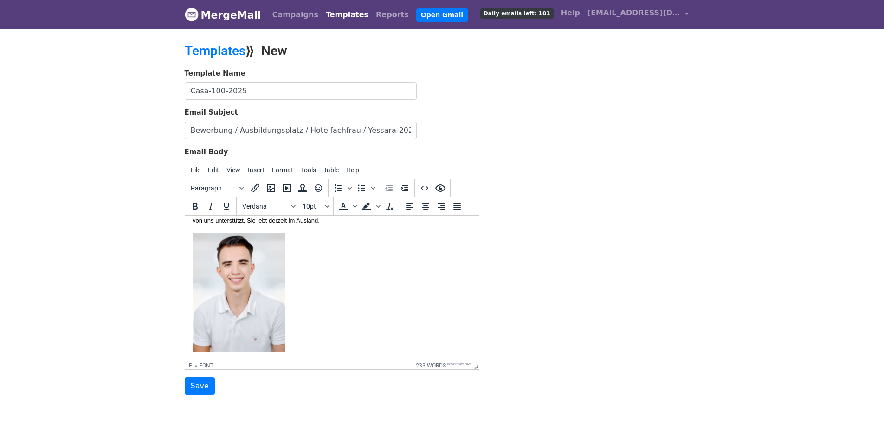
click at [263, 275] on img at bounding box center [238, 292] width 93 height 118
click at [274, 184] on icon "Insert/edit image" at bounding box center [271, 188] width 8 height 8
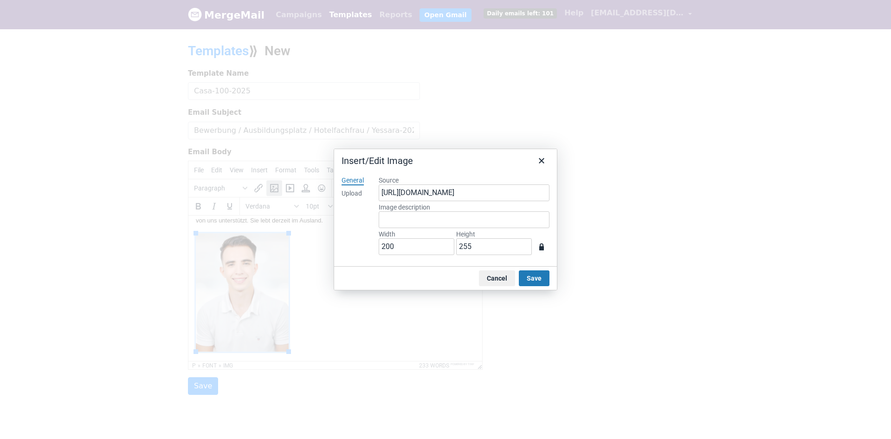
drag, startPoint x: 354, startPoint y: 192, endPoint x: 371, endPoint y: 192, distance: 16.7
click at [355, 192] on div "Upload" at bounding box center [352, 193] width 20 height 9
click at [458, 224] on button "Browse for an image" at bounding box center [464, 225] width 78 height 16
click at [352, 226] on div "General Upload" at bounding box center [352, 217] width 37 height 98
type input "766"
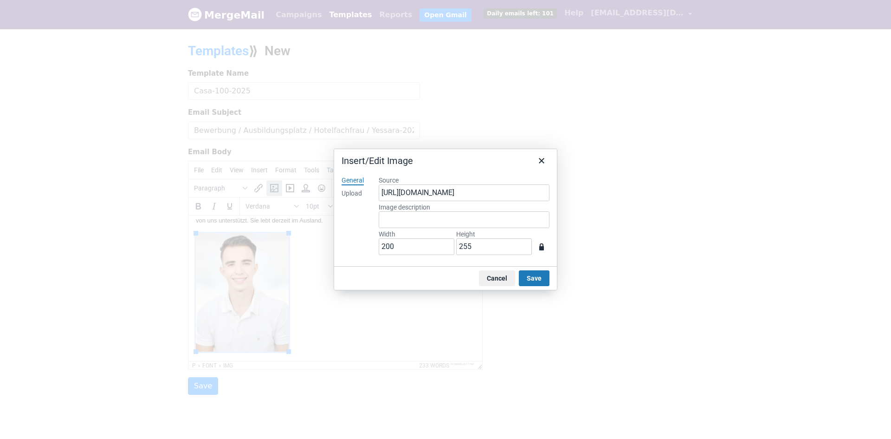
type input "1000"
drag, startPoint x: 401, startPoint y: 246, endPoint x: 344, endPoint y: 240, distance: 57.9
click at [344, 240] on div "General Upload Source https://www.mergemail.co/files/blobs/redirect/eyJfcmFpbHM…" at bounding box center [445, 217] width 223 height 98
type input "2"
type input "3"
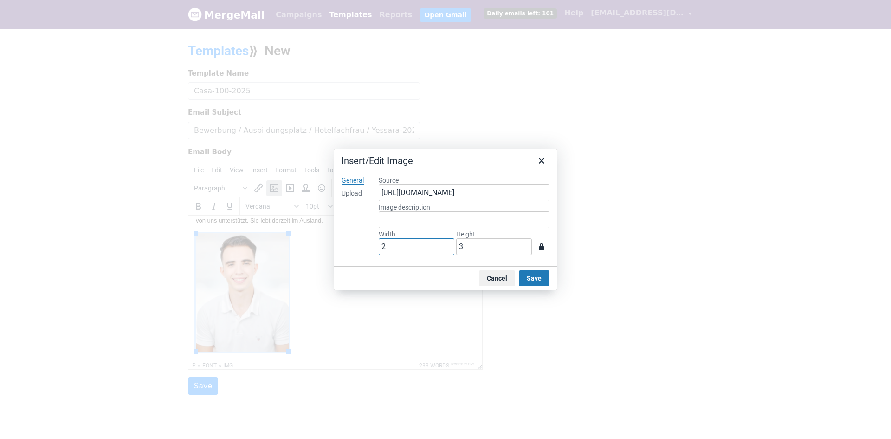
type input "20"
type input "26"
type input "200"
type input "261"
type input "200"
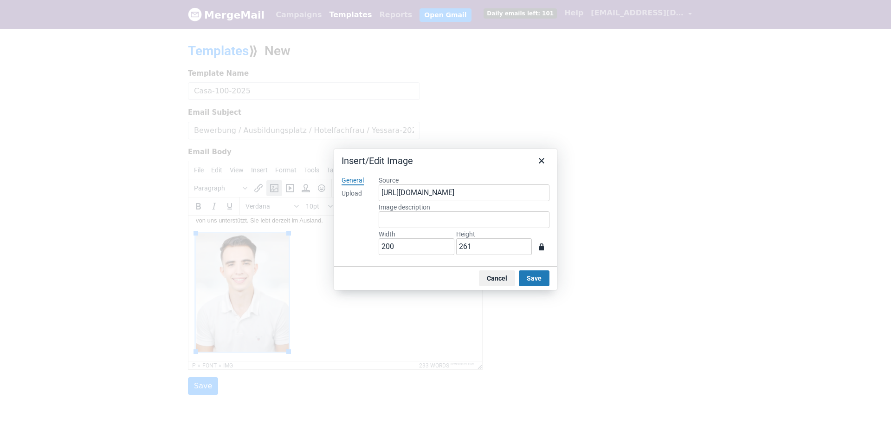
click at [357, 239] on div "General Upload" at bounding box center [352, 217] width 37 height 98
click at [549, 279] on button "Save" at bounding box center [534, 278] width 31 height 16
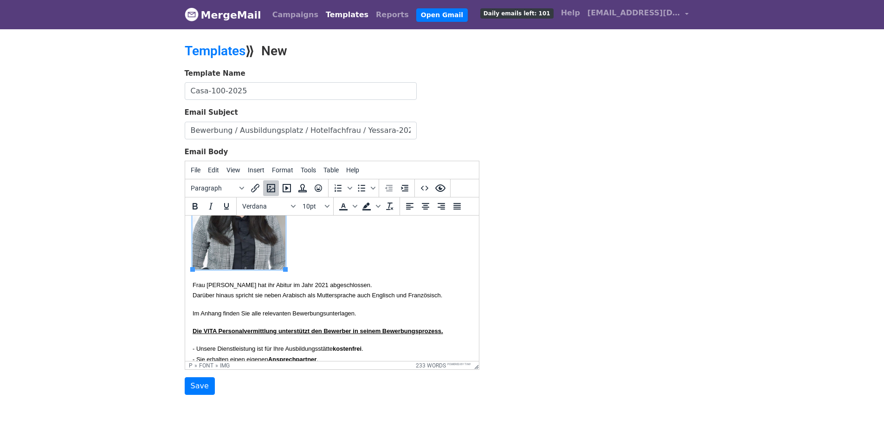
scroll to position [139, 0]
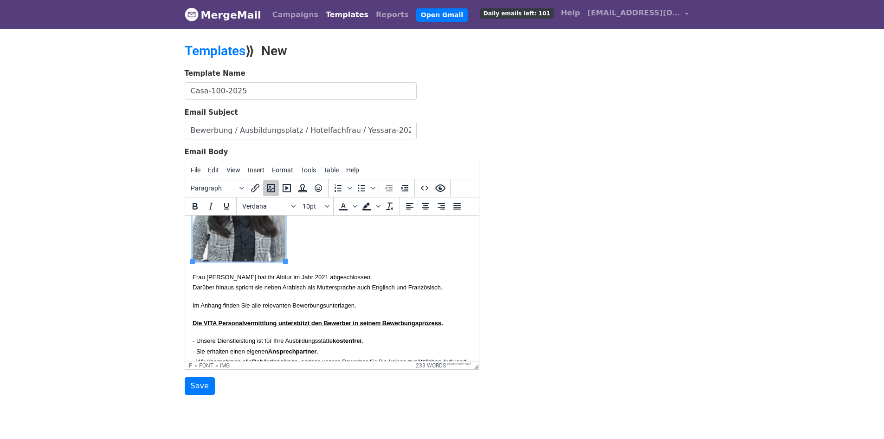
click at [215, 278] on font "Frau Lakraa hat ihr Abitur im Jahr 2021 abgeschlossen." at bounding box center [282, 276] width 180 height 7
click at [302, 276] on font "Frau Yessara hat ihr Abitur im Jahr 2021 abgeschlossen." at bounding box center [281, 276] width 178 height 7
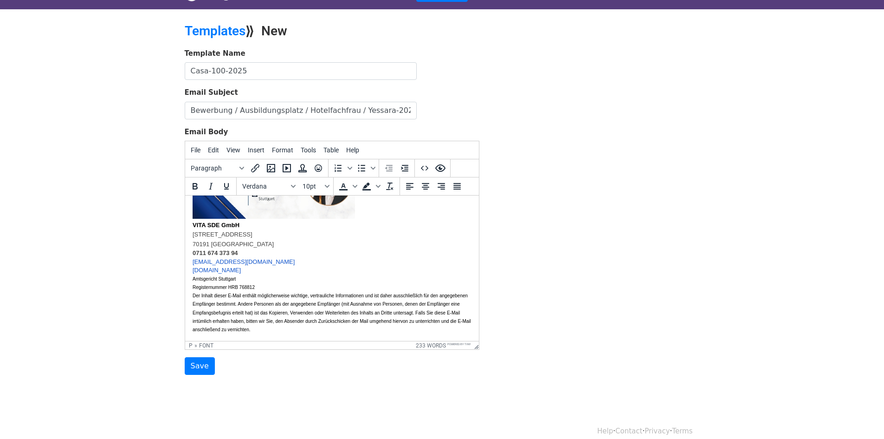
scroll to position [31, 0]
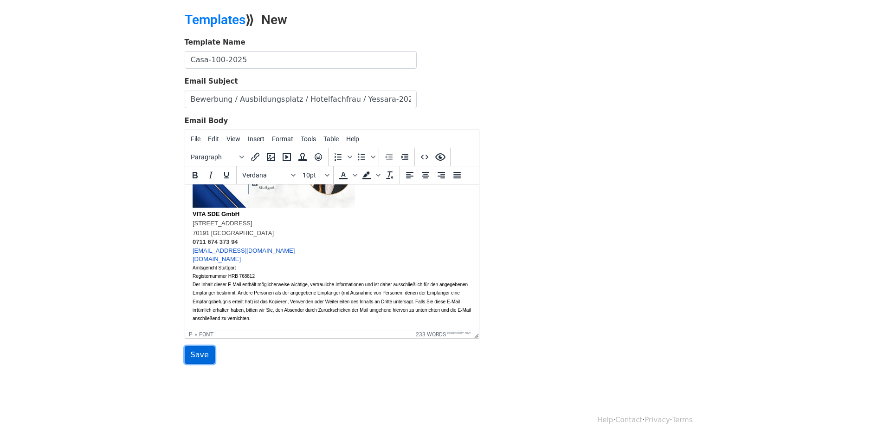
click at [195, 355] on input "Save" at bounding box center [200, 355] width 30 height 18
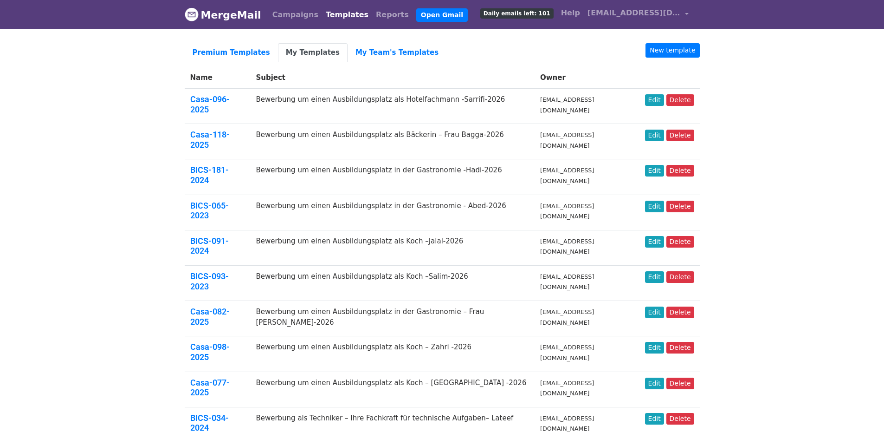
click at [761, 187] on body "MergeMail Campaigns Templates Reports Open Gmail Daily emails left: 101 Help in…" at bounding box center [442, 424] width 884 height 848
click at [652, 102] on link "Edit" at bounding box center [654, 100] width 19 height 12
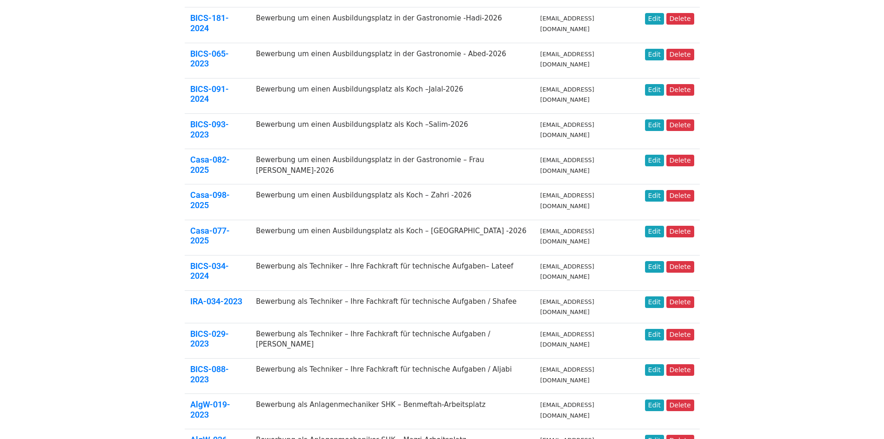
scroll to position [256, 0]
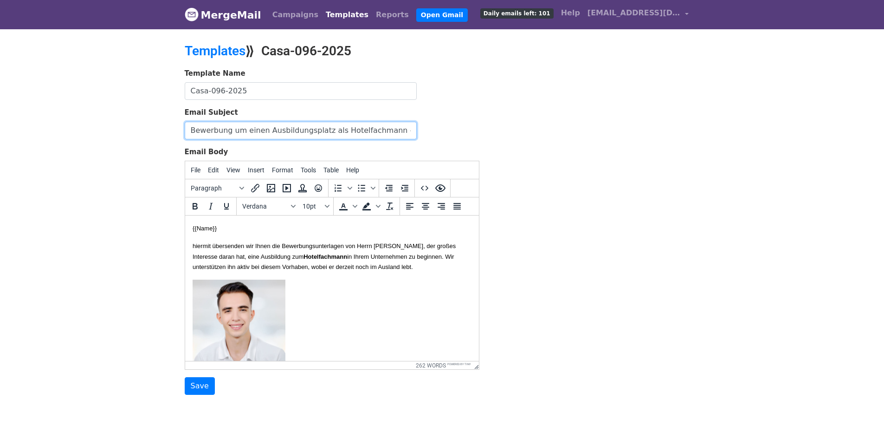
click at [342, 131] on input "Bewerbung um einen Ausbildungsplatz als Hotelfachmann -Sarrifi-2026" at bounding box center [301, 131] width 232 height 18
click at [385, 291] on p at bounding box center [331, 339] width 279 height 121
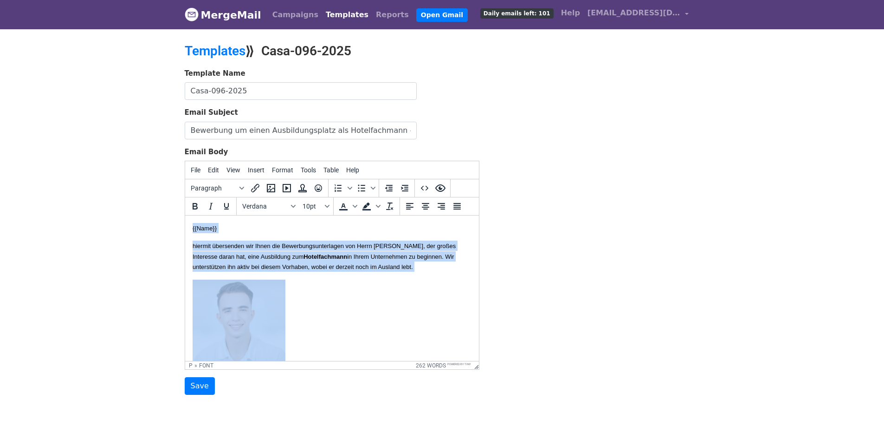
copy body "{{Lore}} ipsumdo sitametcon adi Elits doe Temporincididuntutla etd Magna Aliqua…"
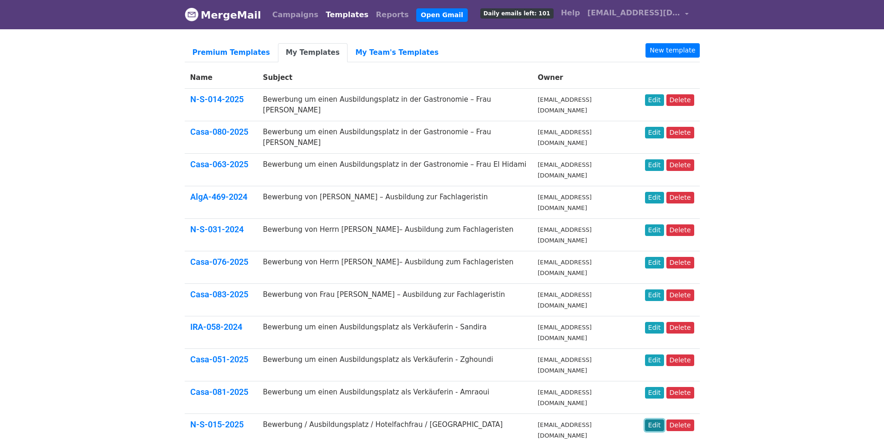
click at [653, 419] on link "Edit" at bounding box center [654, 425] width 19 height 12
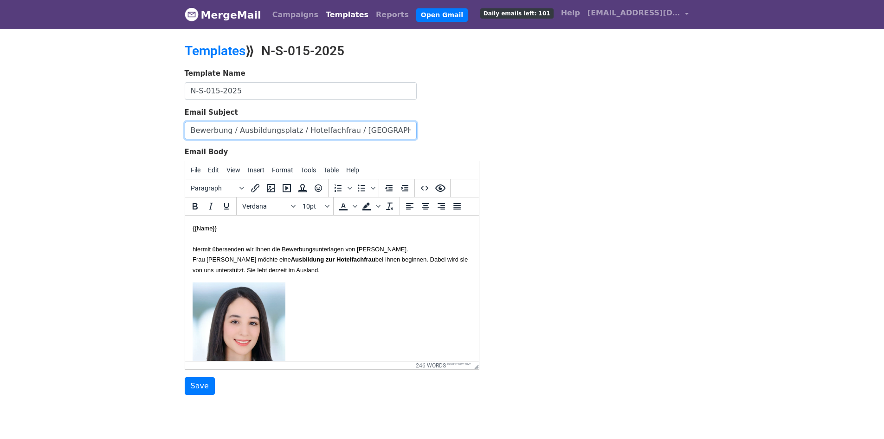
drag, startPoint x: 373, startPoint y: 129, endPoint x: 49, endPoint y: 103, distance: 324.9
click at [49, 103] on body "MergeMail Campaigns Templates Reports Open Gmail Daily emails left: 101 Help [E…" at bounding box center [442, 216] width 884 height 432
drag, startPoint x: 297, startPoint y: 267, endPoint x: 186, endPoint y: 250, distance: 112.2
copy p "hiermit übersenden wir Ihnen die Bewerbungsunterlagen von [PERSON_NAME]. Frau […"
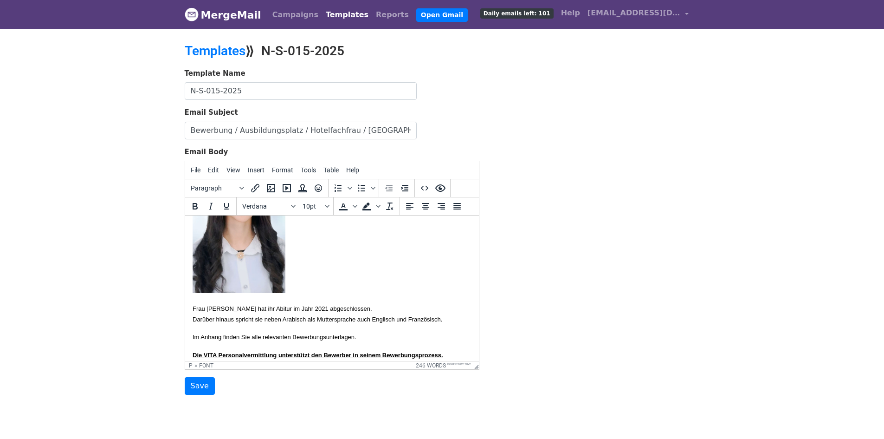
scroll to position [186, 0]
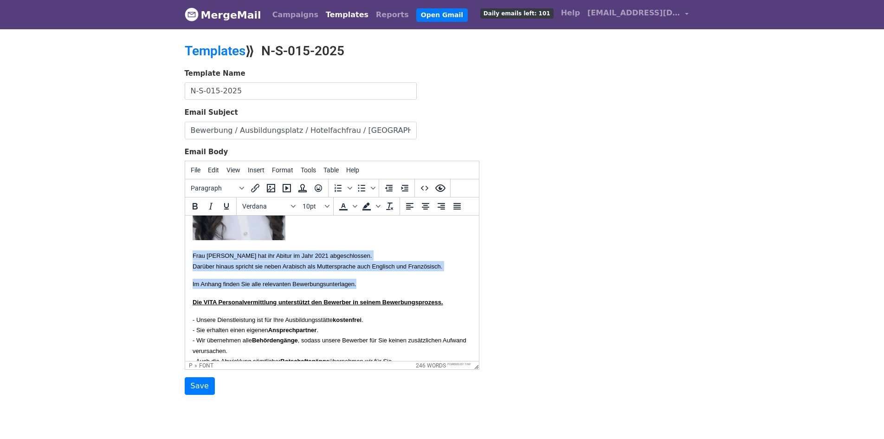
drag, startPoint x: 387, startPoint y: 294, endPoint x: 190, endPoint y: 255, distance: 201.0
click at [190, 255] on html "{{Name}} hiermit übersenden wir Ihnen die Bewerbungsunterlagen von [PERSON_NAME…" at bounding box center [332, 332] width 294 height 604
copy body "Frau [PERSON_NAME] hat ihr Abitur im Jahr 2021 abgeschlossen. Darüber hinaus sp…"
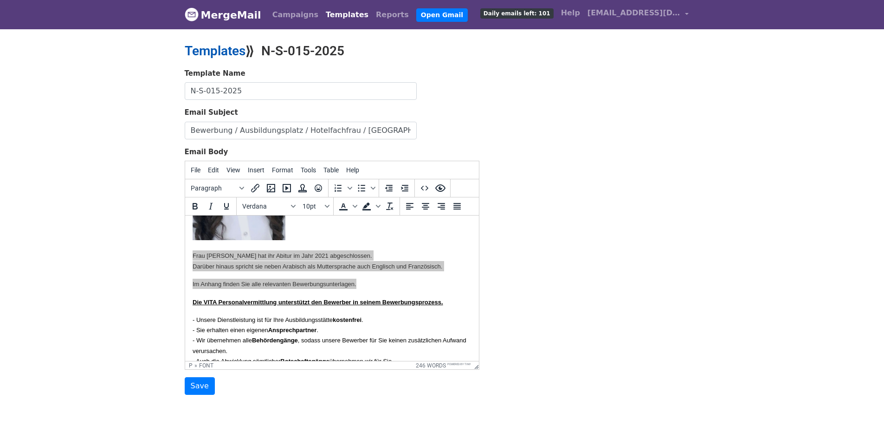
click at [195, 54] on link "Templates" at bounding box center [215, 50] width 61 height 15
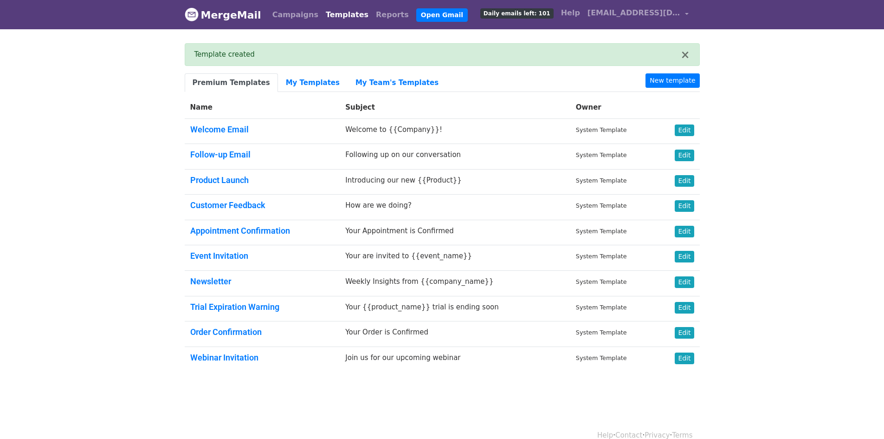
click at [833, 175] on body "MergeMail Campaigns Templates Reports Open Gmail Daily emails left: 101 Help [E…" at bounding box center [442, 208] width 884 height 416
click at [671, 76] on link "New template" at bounding box center [673, 80] width 54 height 14
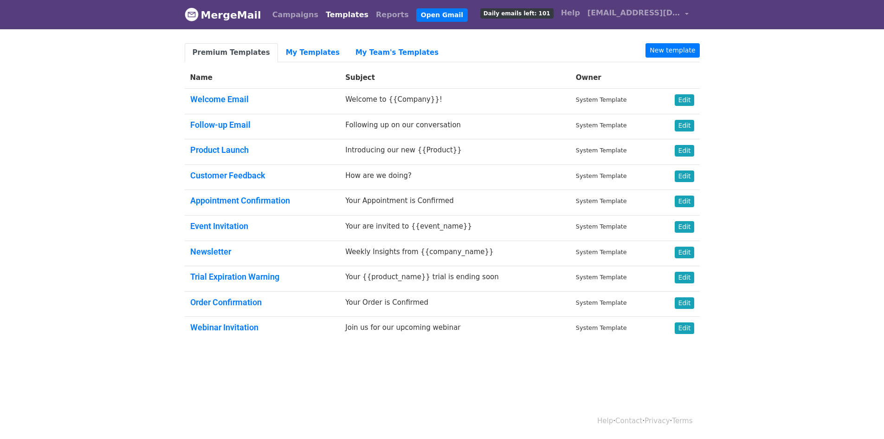
click at [215, 52] on link "Premium Templates" at bounding box center [231, 52] width 93 height 19
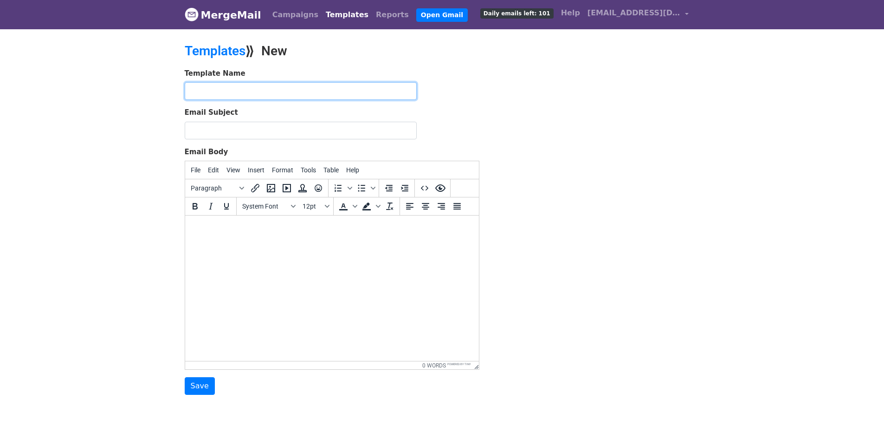
click at [308, 86] on input "text" at bounding box center [301, 91] width 232 height 18
paste input "Casa-110-2025"
type input "Casa-110-2025"
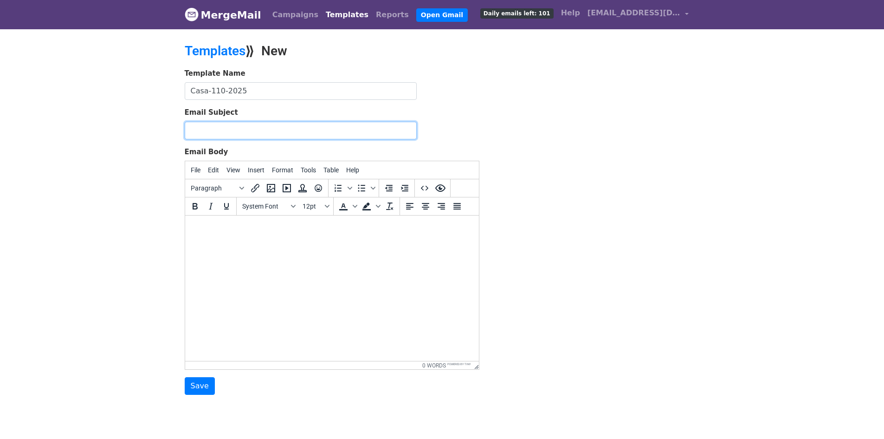
click at [365, 125] on input "Email Subject" at bounding box center [301, 131] width 232 height 18
paste input "Bewerbung um einen Ausbildungsplatz als Hotelfachmann -Sarrifi-2026"
type input "Bewerbung um einen Ausbildungsplatz als Hotelfachmann -Sarrifi-2026"
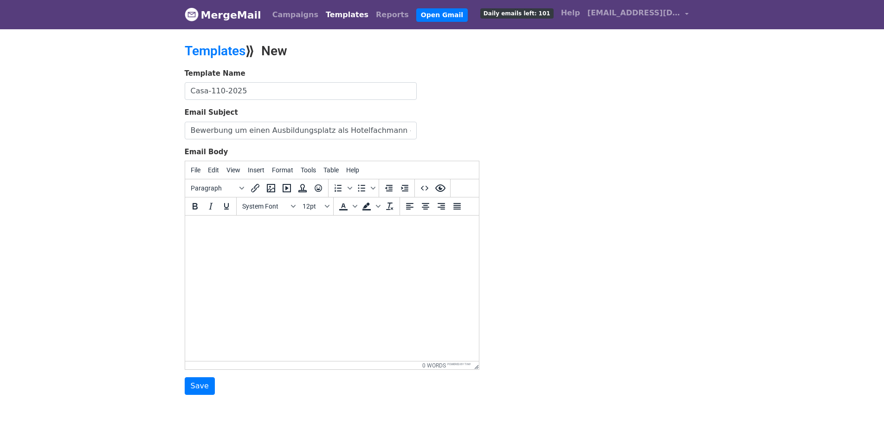
click at [299, 240] on html at bounding box center [332, 227] width 294 height 25
paste body
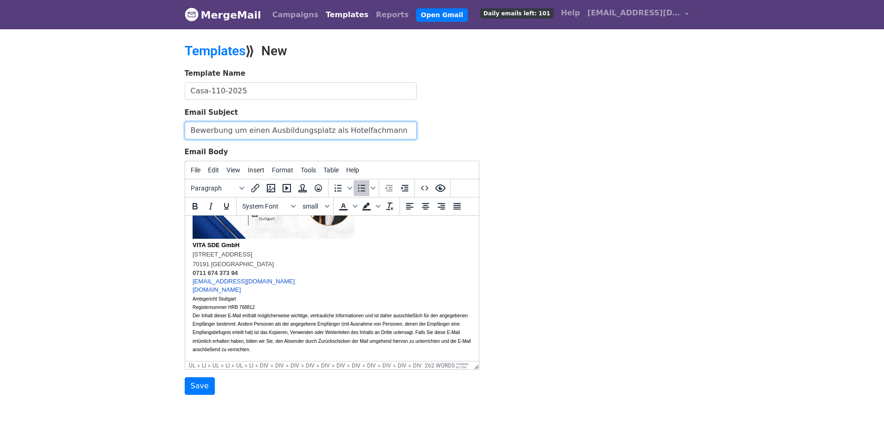
drag, startPoint x: 380, startPoint y: 130, endPoint x: 19, endPoint y: 117, distance: 361.3
click at [21, 117] on body "MergeMail Campaigns Templates Reports Open Gmail Daily emails left: 101 Help [E…" at bounding box center [442, 216] width 884 height 432
drag, startPoint x: 407, startPoint y: 130, endPoint x: 449, endPoint y: 135, distance: 42.0
click at [449, 135] on div "Email Subject Bewerbung um einen Ausbildungsplatz als Fleischer Herr Mujtaba -S…" at bounding box center [332, 123] width 295 height 32
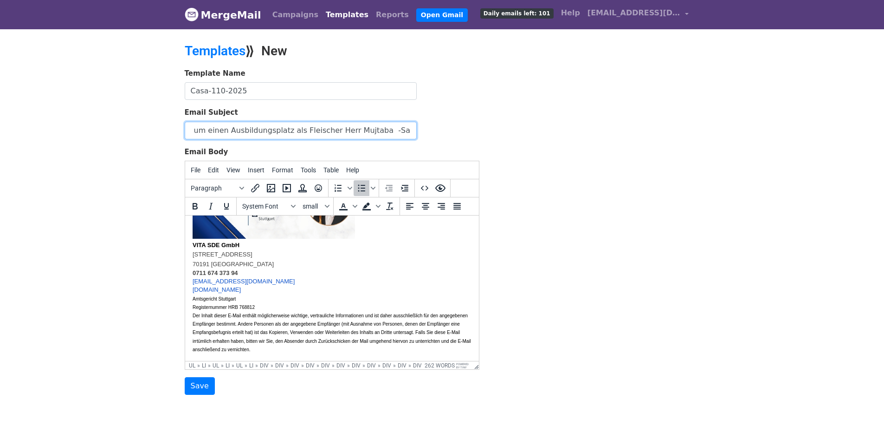
click at [381, 131] on input "Bewerbung um einen Ausbildungsplatz als Fleischer Herr Mujtaba -Sarrifi-2026" at bounding box center [301, 131] width 232 height 18
click at [393, 129] on input "Bewerbung um einen Ausbildungsplatz als Fleischer Herr Mujtaba -2026" at bounding box center [301, 131] width 232 height 18
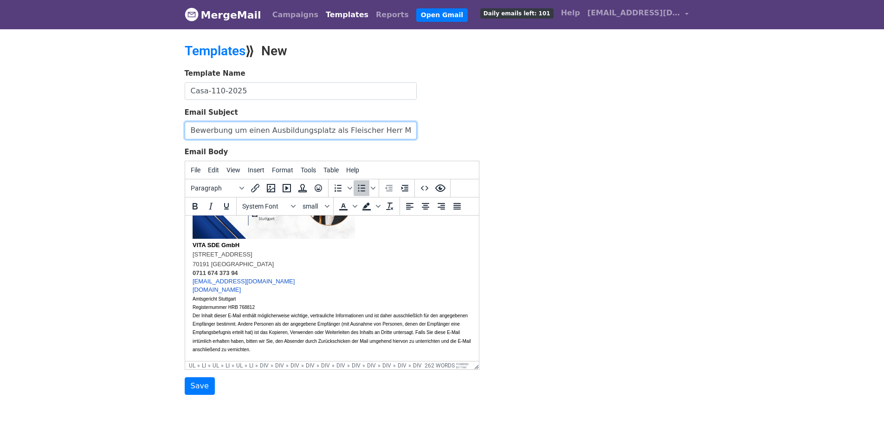
paste input "Bouissoufar"
type input "Bewerbung um einen Ausbildungsplatz als Fleischer Herr [PERSON_NAME]-2026"
click at [370, 294] on div "[DOMAIN_NAME]" at bounding box center [331, 289] width 279 height 8
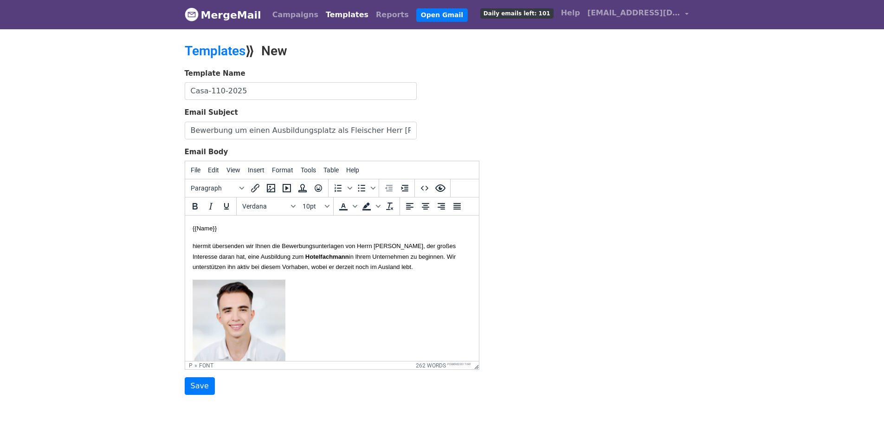
drag, startPoint x: 289, startPoint y: 280, endPoint x: 188, endPoint y: 249, distance: 105.1
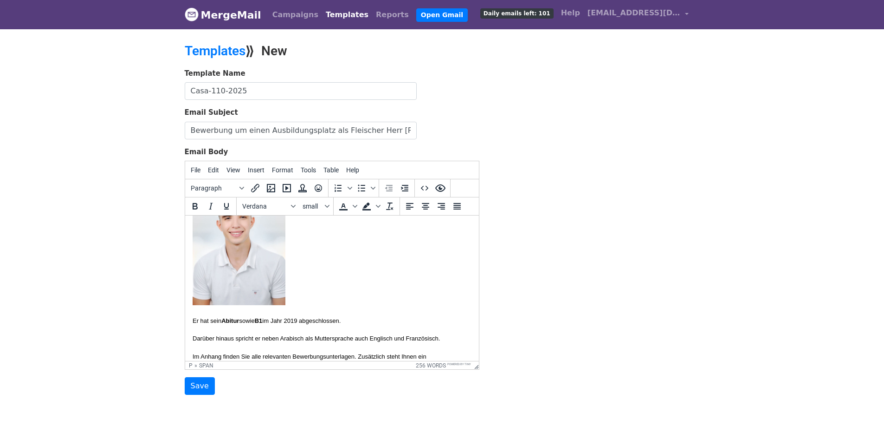
scroll to position [139, 0]
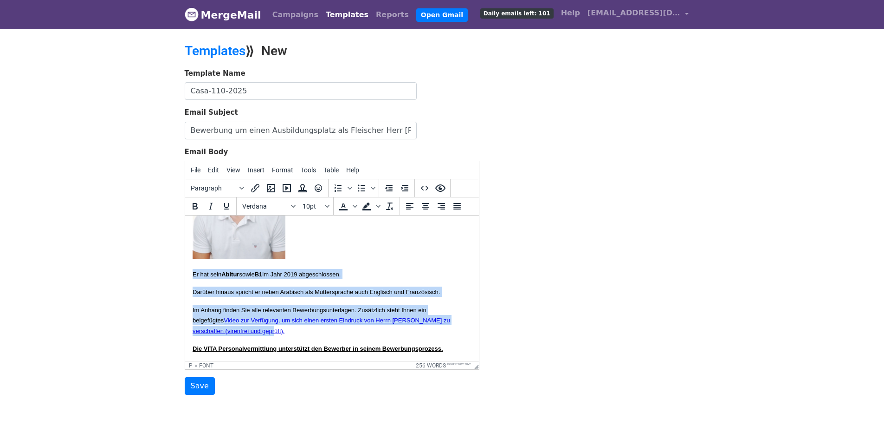
drag, startPoint x: 316, startPoint y: 343, endPoint x: 188, endPoint y: 268, distance: 148.1
click at [191, 269] on html "{{Name}} hiermit übersenden wir Ihnen die Bewerbungsunterlagen von Herrn Mujtab…" at bounding box center [332, 373] width 294 height 594
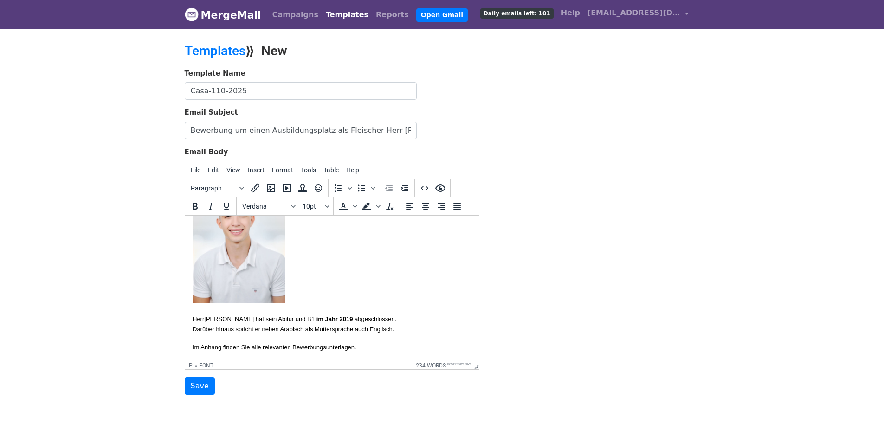
scroll to position [46, 0]
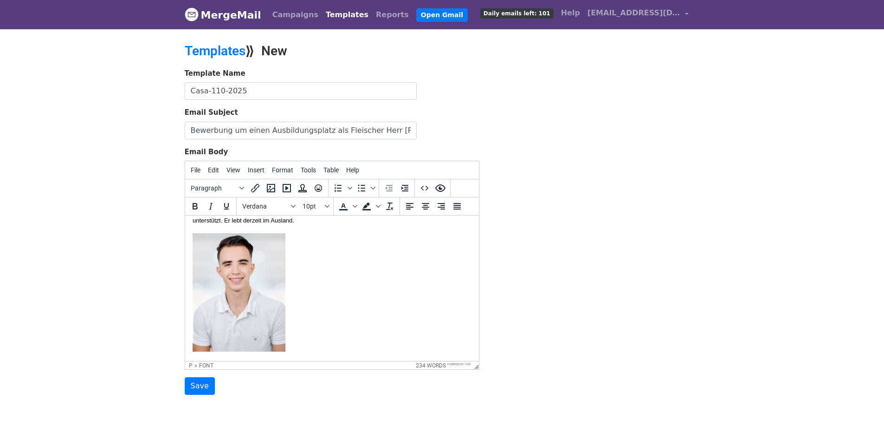
click at [241, 288] on img at bounding box center [238, 292] width 93 height 118
click at [270, 183] on icon "Insert/edit image" at bounding box center [270, 187] width 11 height 11
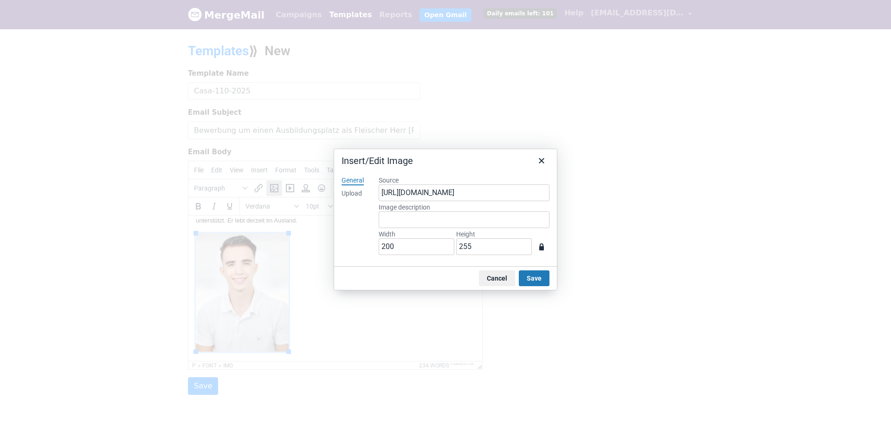
click at [349, 193] on div "Upload" at bounding box center [352, 193] width 20 height 9
click at [477, 217] on button "Browse for an image" at bounding box center [464, 225] width 78 height 16
click at [347, 219] on div "General Upload" at bounding box center [352, 217] width 37 height 98
type input "896"
type input "1085"
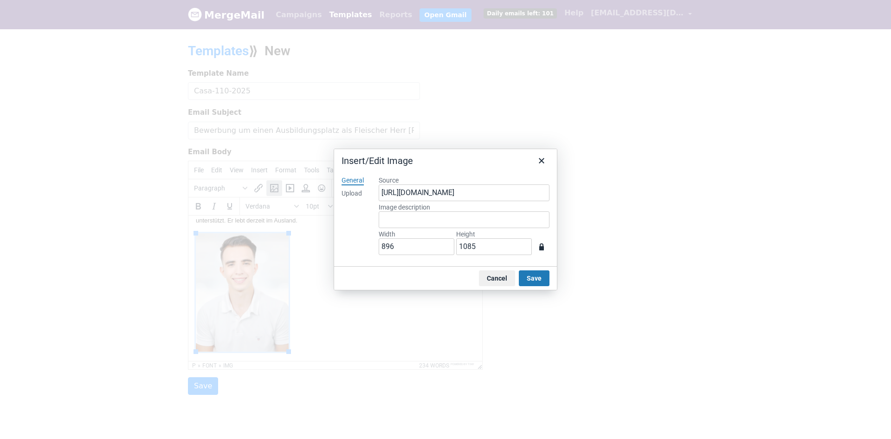
click at [359, 217] on div "General Upload" at bounding box center [352, 217] width 37 height 98
drag, startPoint x: 420, startPoint y: 245, endPoint x: 256, endPoint y: 226, distance: 164.5
click at [257, 227] on div "Insert/Edit Image General Upload Source https://www.mergemail.co/files/blobs/re…" at bounding box center [445, 219] width 891 height 439
type input "2"
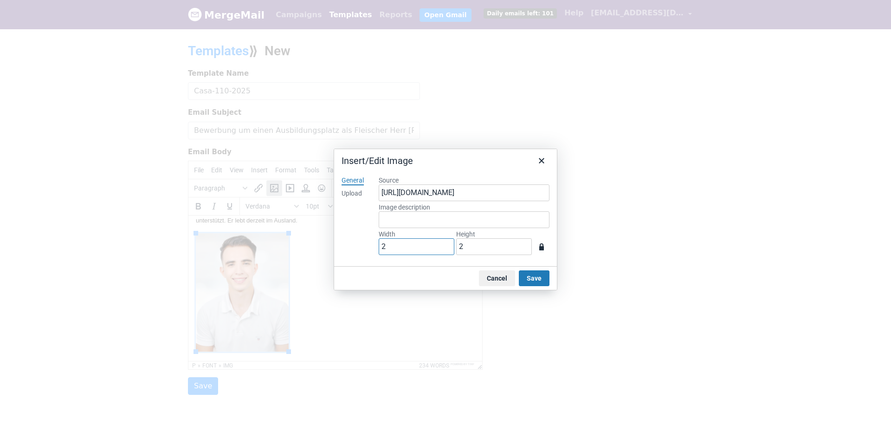
type input "20"
type input "24"
type input "200"
type input "242"
type input "200"
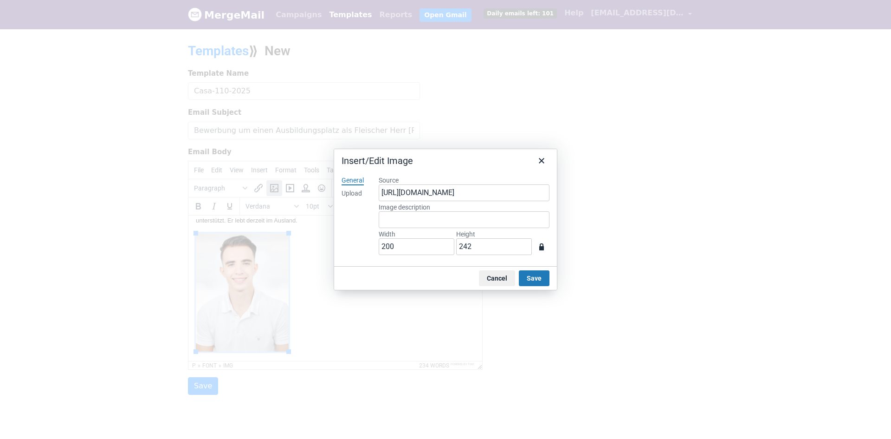
click at [335, 235] on div "General Upload" at bounding box center [352, 217] width 37 height 98
click at [536, 277] on button "Save" at bounding box center [534, 278] width 31 height 16
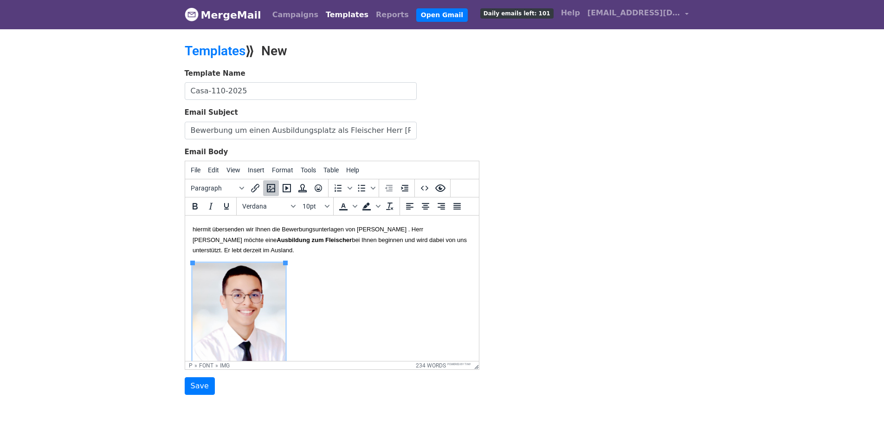
scroll to position [0, 0]
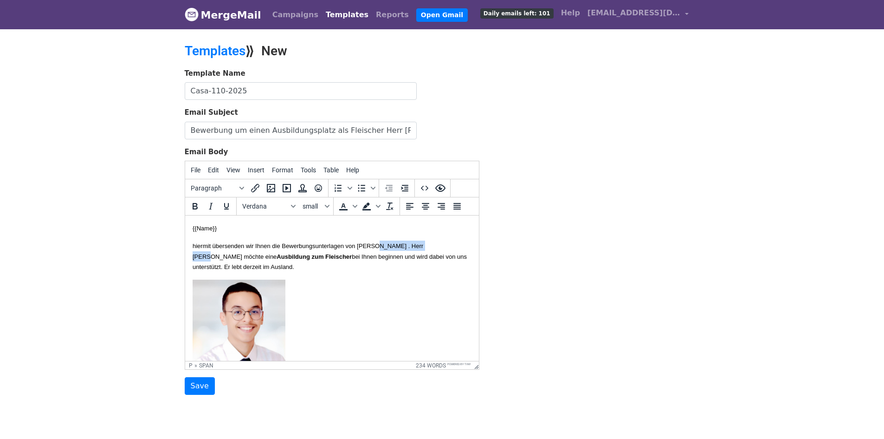
drag, startPoint x: 400, startPoint y: 244, endPoint x: 215, endPoint y: 255, distance: 185.5
click at [215, 255] on span "hiermit übersenden wir Ihnen die Bewerbungsunterlagen von Herrn Mujtaba Majid R…" at bounding box center [307, 250] width 231 height 17
click at [230, 254] on font "hiermit übersenden wir Ihnen die Bewerbungsunterlagen von Herrn Mohamed Amine B…" at bounding box center [314, 250] width 244 height 17
click at [212, 256] on font "hiermit übersenden wir Ihnen die Bewerbungsunterlagen von Herrn Mohamed Amine B…" at bounding box center [314, 250] width 244 height 17
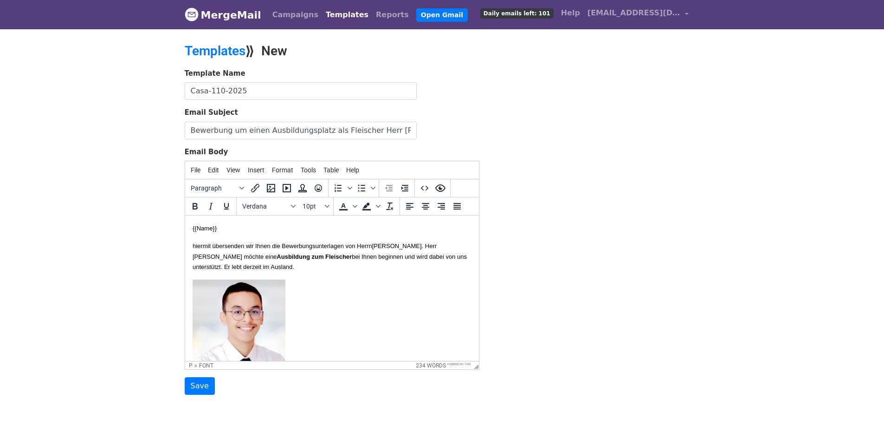
copy font "Bouissoufar"
click at [260, 256] on font "hiermit übersenden wir Ihnen die Bewerbungsunterlagen von Herrn Mohamed Amine B…" at bounding box center [314, 250] width 244 height 17
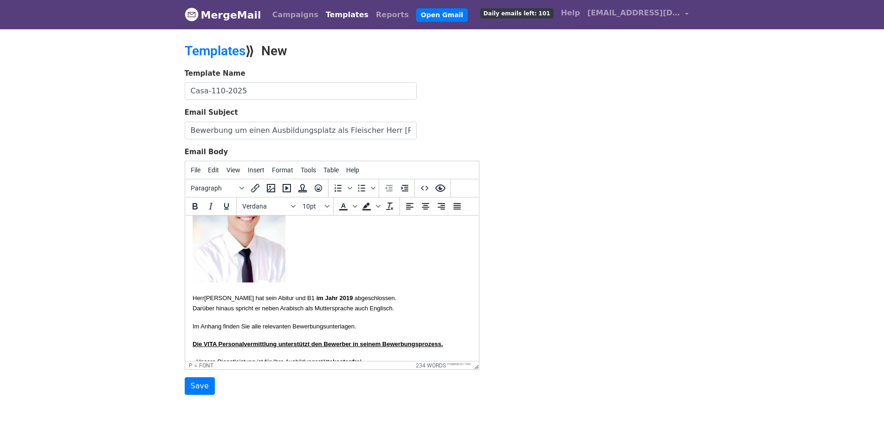
scroll to position [139, 0]
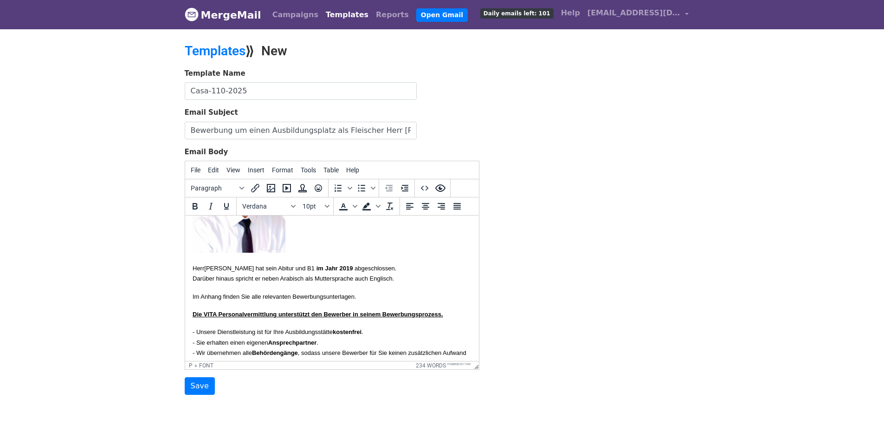
click at [219, 267] on font "Rahman hat sein Abitur und B1 im Jahr 2019 abgeschlossen." at bounding box center [300, 268] width 192 height 7
click at [335, 266] on strong "im Jahr 2019" at bounding box center [315, 268] width 40 height 7
click at [335, 265] on strong "im Jahr 2019" at bounding box center [315, 268] width 40 height 7
click at [431, 270] on p "Herr Bouissoufar hat sein Abitur und B1 im Jahr 2024 abgeschlossen. Darüber hin…" at bounding box center [331, 273] width 279 height 21
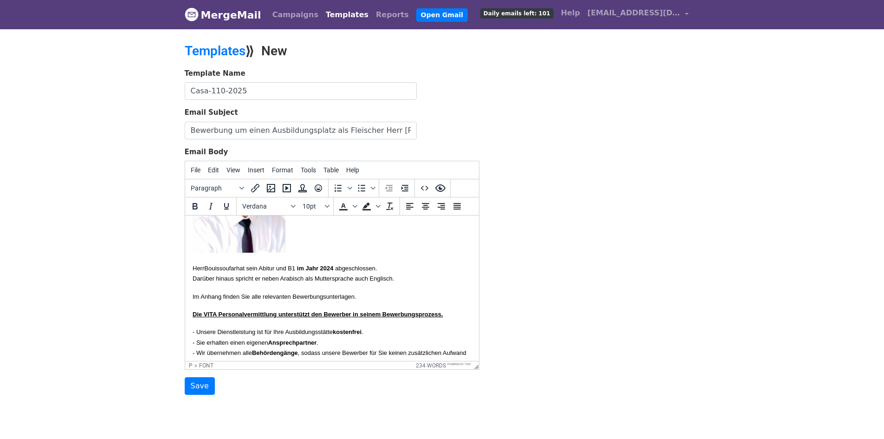
click at [363, 291] on p "Im Anhang finden Sie alle relevanten Bewerbungsunterlagen." at bounding box center [331, 296] width 279 height 10
click at [284, 287] on body "{{Name}} hiermit übersenden wir Ihnen die Bewerbungsunterlagen von Herrn Mohame…" at bounding box center [331, 356] width 279 height 545
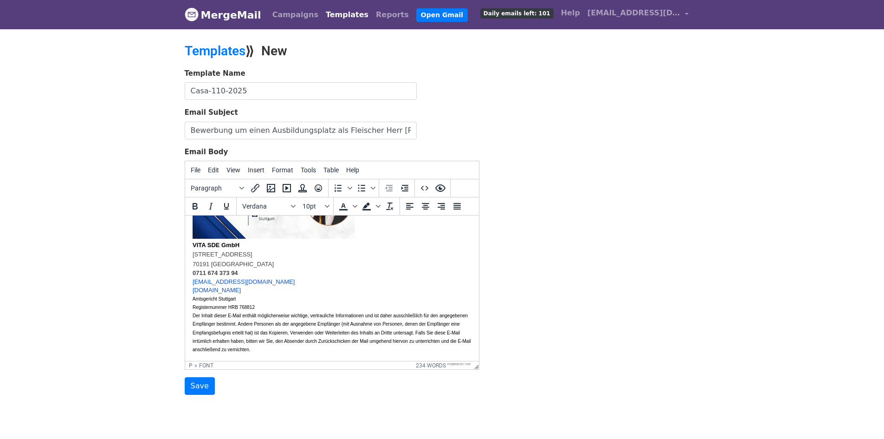
scroll to position [31, 0]
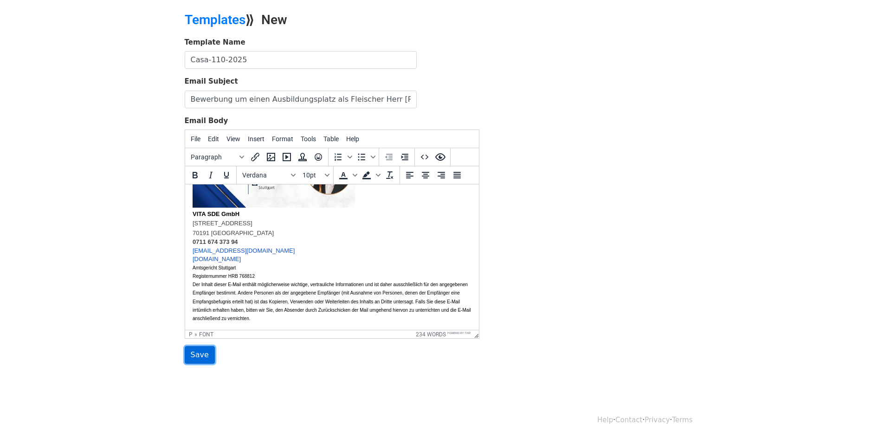
click at [197, 355] on input "Save" at bounding box center [200, 355] width 30 height 18
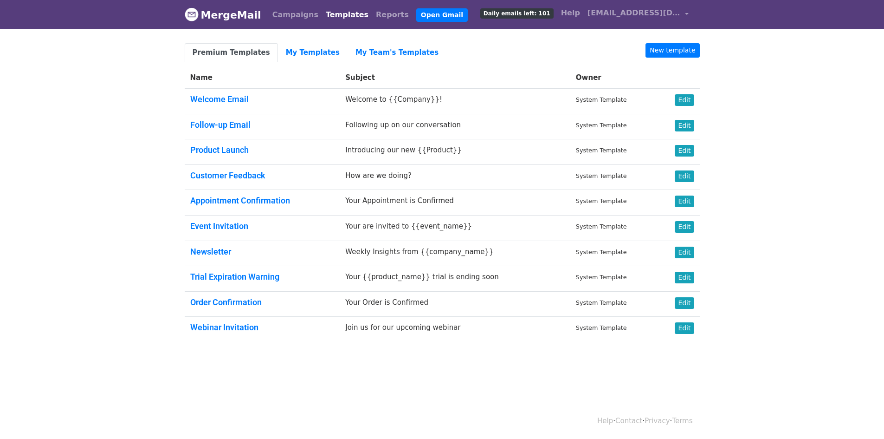
click at [284, 55] on link "My Templates" at bounding box center [313, 52] width 70 height 19
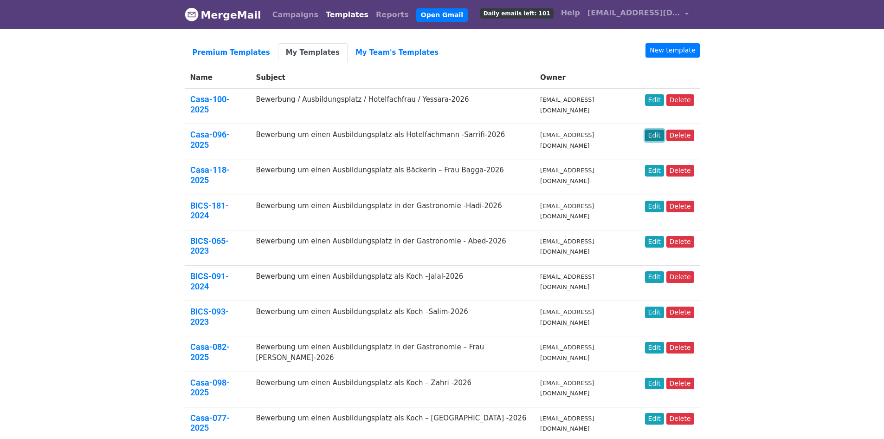
click at [654, 129] on link "Edit" at bounding box center [654, 135] width 19 height 12
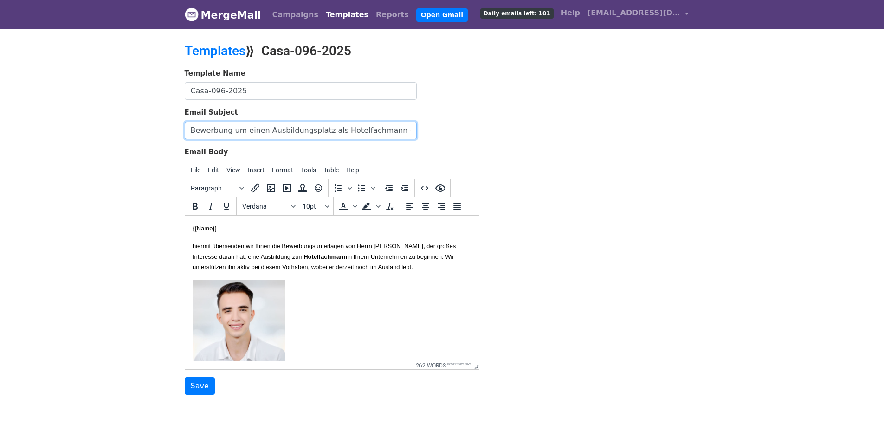
click at [345, 129] on input "Bewerbung um einen Ausbildungsplatz als Hotelfachmann -Sarrifi-2026" at bounding box center [301, 131] width 232 height 18
click at [333, 271] on p "hiermit übersenden wir Ihnen die Bewerbungsunterlagen von Herrn Anouar Sarrifi,…" at bounding box center [331, 255] width 279 height 31
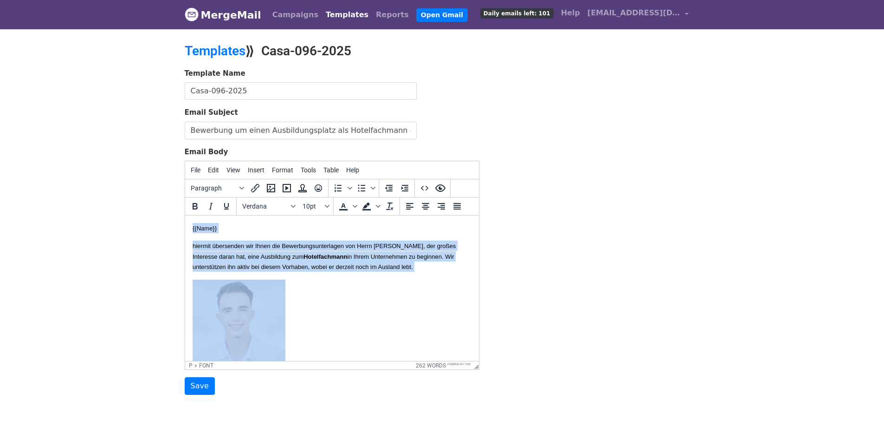
copy body "{{Name}} hiermit übersenden wir Ihnen die Bewerbungsunterlagen von Herrn Anouar…"
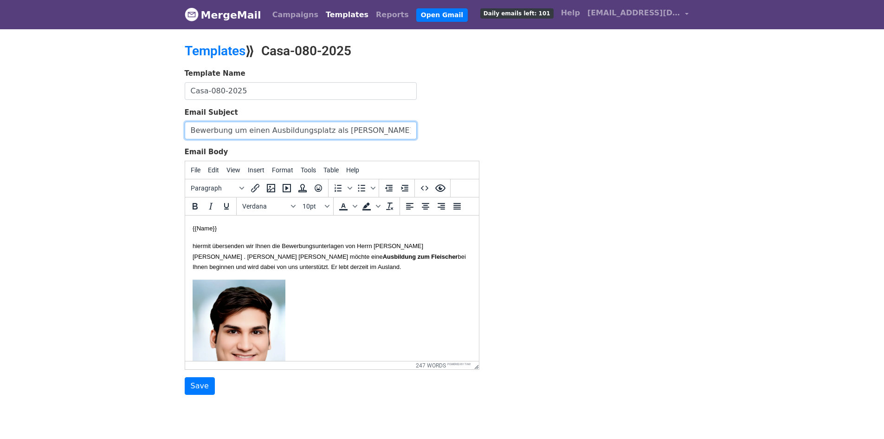
drag, startPoint x: 407, startPoint y: 130, endPoint x: 76, endPoint y: 114, distance: 331.3
click at [76, 114] on body "MergeMail Campaigns Templates Reports Open Gmail Daily emails left: 101 Help [E…" at bounding box center [442, 216] width 884 height 432
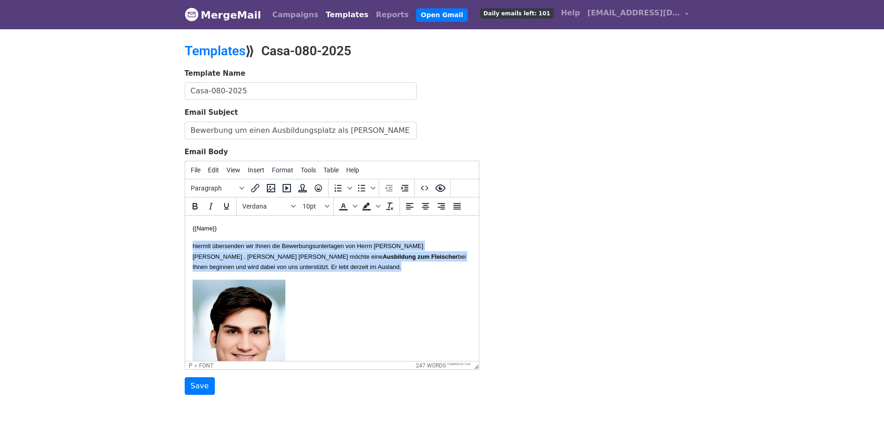
drag, startPoint x: 390, startPoint y: 266, endPoint x: 606, endPoint y: 348, distance: 230.3
copy font "hiermit übersenden wir Ihnen die Bewerbungsunterlagen von Herrn [PERSON_NAME] […"
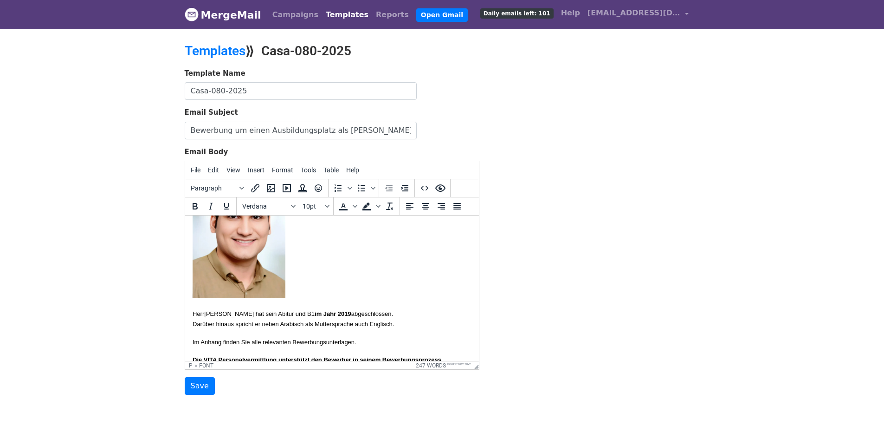
scroll to position [139, 0]
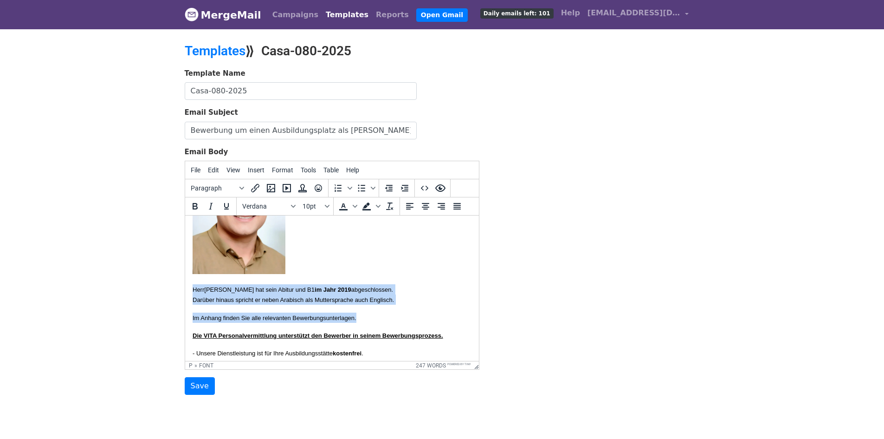
drag, startPoint x: 393, startPoint y: 318, endPoint x: 223, endPoint y: 258, distance: 180.1
click at [185, 286] on html "{{Name}} hiermit übersenden wir Ihnen die Bewerbungsunterlagen von Herrn Mujtab…" at bounding box center [332, 371] width 294 height 591
copy body "Herr Rahman hat sein Abitur und B1 im Jahr 2019 abgeschlossen. Darüber hinaus s…"
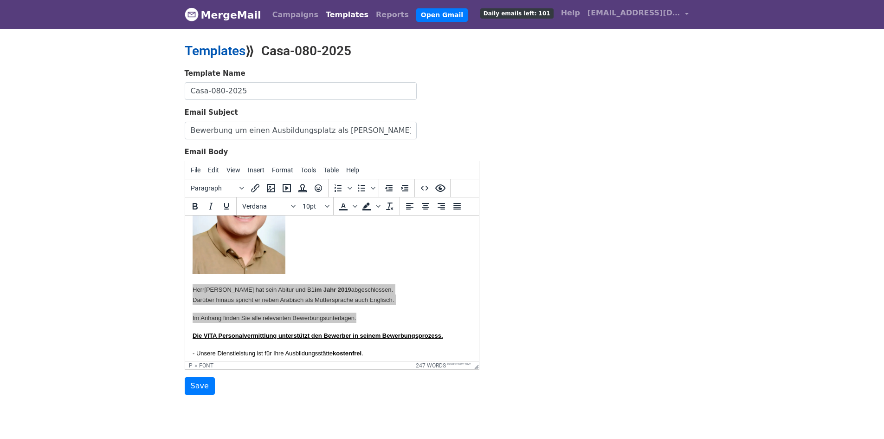
click at [218, 51] on link "Templates" at bounding box center [215, 50] width 61 height 15
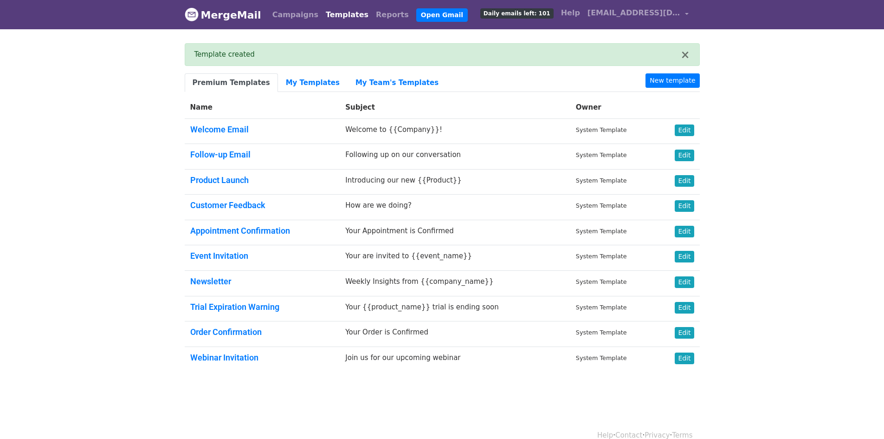
click at [689, 88] on li "New template" at bounding box center [673, 82] width 54 height 19
click at [688, 83] on link "New template" at bounding box center [673, 80] width 54 height 14
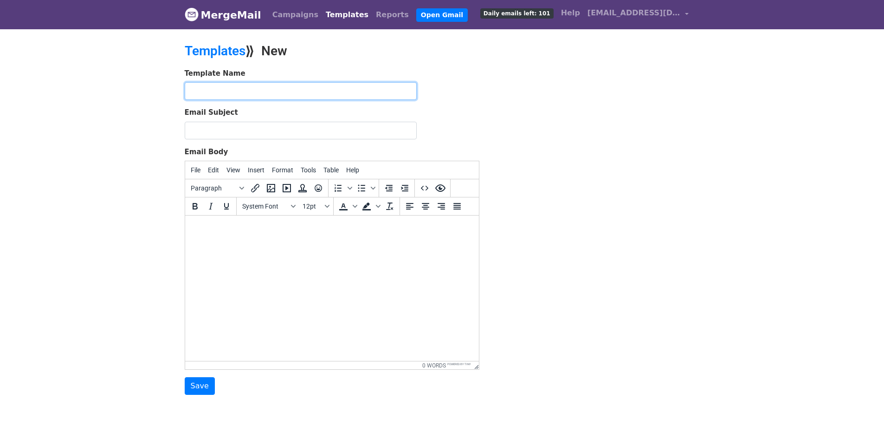
click at [293, 86] on input "text" at bounding box center [301, 91] width 232 height 18
paste input "BICS-190-2024"
type input "BICS-190-2024"
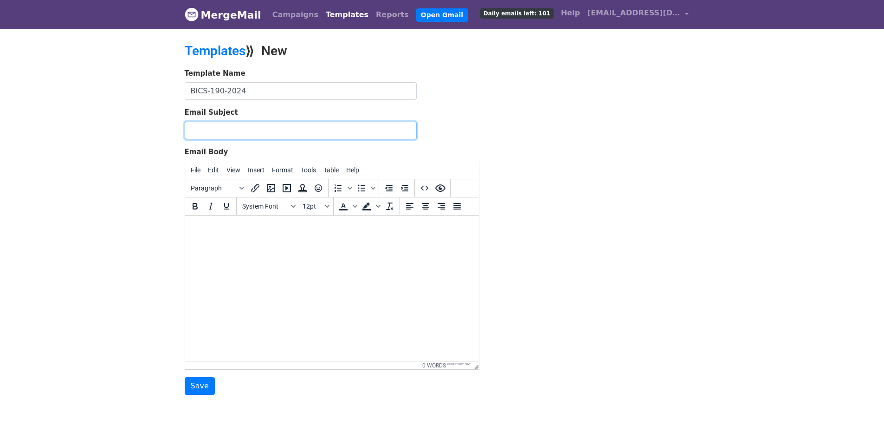
click at [322, 133] on input "Email Subject" at bounding box center [301, 131] width 232 height 18
paste input "Bewerbung um einen Ausbildungsplatz als Hotelfachmann -Sarrifi-2026"
type input "Bewerbung um einen Ausbildungsplatz als Hotelfachmann -Sarrifi-2026"
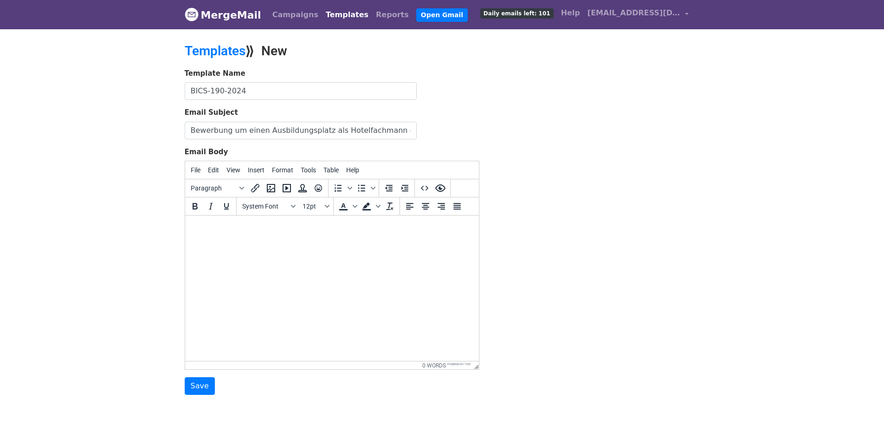
click at [249, 240] on html at bounding box center [332, 227] width 294 height 25
paste body
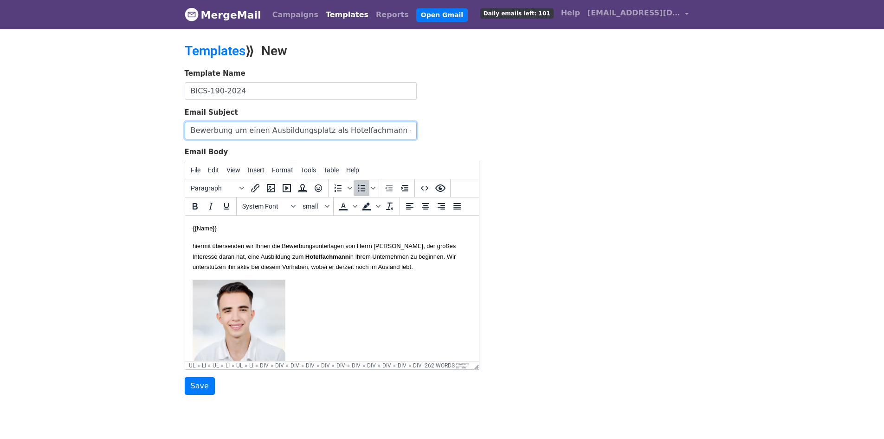
click at [393, 127] on input "Bewerbung um einen Ausbildungsplatz als Hotelfachmann -Sarrifi-2026" at bounding box center [301, 131] width 232 height 18
click at [393, 128] on input "Bewerbung um einen Ausbildungsplatz als Hotelfachmann -Sarrifi-2026" at bounding box center [301, 131] width 232 height 18
drag, startPoint x: 332, startPoint y: 130, endPoint x: 390, endPoint y: 130, distance: 57.5
click at [390, 130] on input "Bewerbung um einen Ausbildungsplatz als Hotelfachmann -SaKhattab Wael Rabeearri…" at bounding box center [301, 131] width 232 height 18
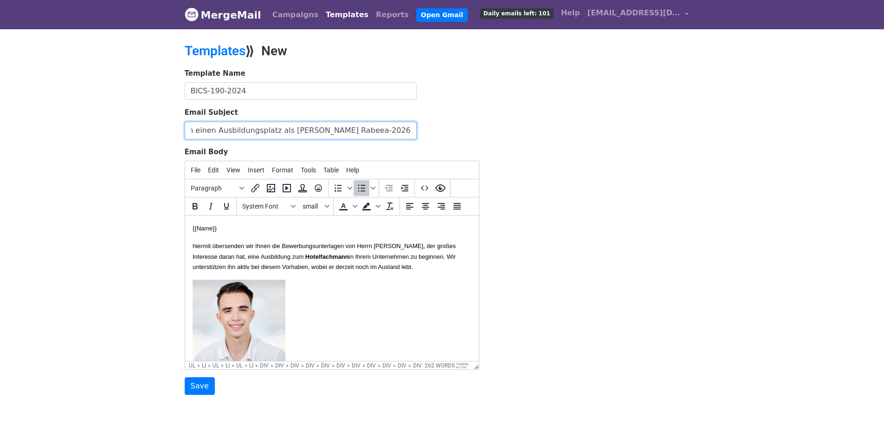
scroll to position [0, 67]
drag, startPoint x: 367, startPoint y: 131, endPoint x: 322, endPoint y: 128, distance: 45.1
click at [322, 128] on input "Bewerbung um einen Ausbildungsplatz als [PERSON_NAME] Rabeea-2026" at bounding box center [301, 131] width 232 height 18
type input "Bewerbung um einen Ausbildungsplatz als Hotelfachmann -Rabeea-2026"
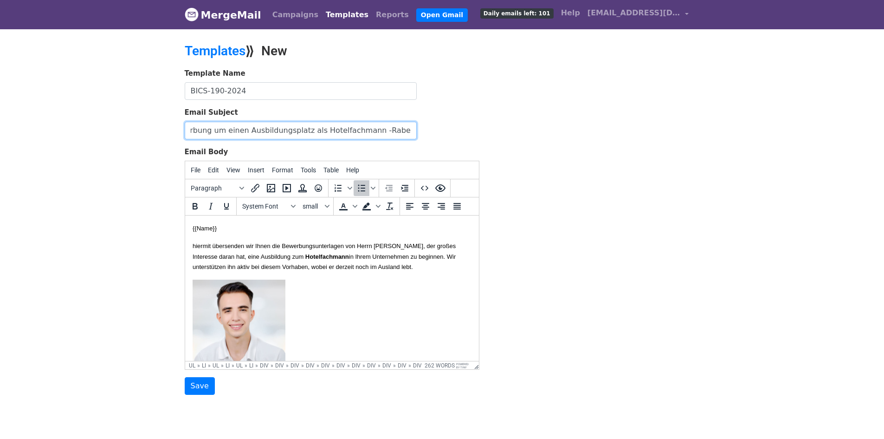
scroll to position [0, 0]
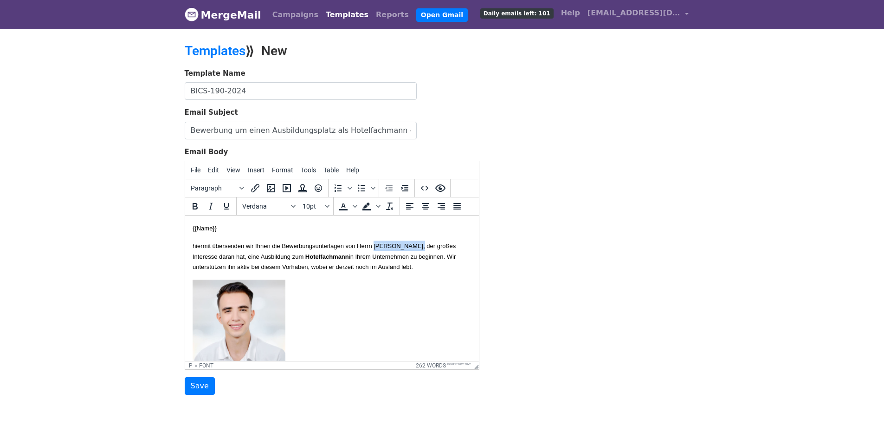
drag, startPoint x: 400, startPoint y: 245, endPoint x: 442, endPoint y: 245, distance: 41.3
click at [442, 245] on font "hiermit übersenden wir Ihnen die Bewerbungsunterlagen von Herrn [PERSON_NAME], …" at bounding box center [323, 250] width 263 height 17
click at [412, 244] on font "hiermit übersenden wir Ihnen die Bewerbungsunterlagen von [PERSON_NAME] , der g…" at bounding box center [328, 250] width 273 height 17
click at [209, 259] on font "hiermit übersenden wir Ihnen die Bewerbungsunterlagen von [PERSON_NAME] , der g…" at bounding box center [328, 250] width 273 height 17
click at [209, 259] on font "hiermit übersenden wir Ihnen die Bewerbungsunterlagen von Herrn Khattab Wael Ra…" at bounding box center [328, 250] width 273 height 17
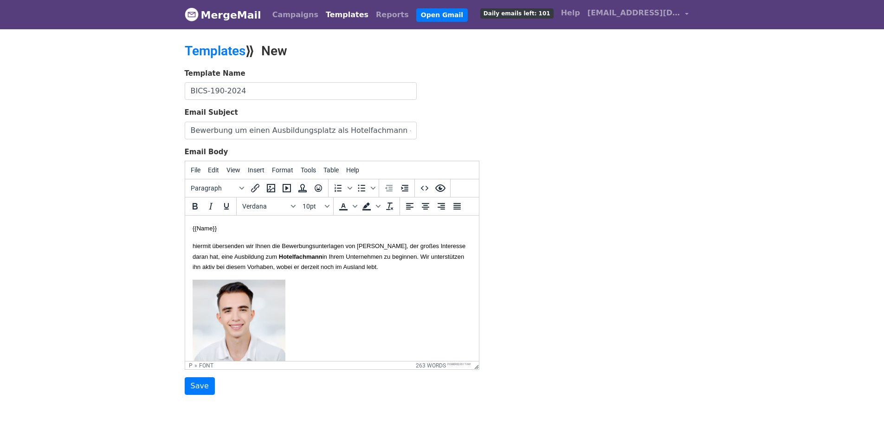
copy font "Rabeea"
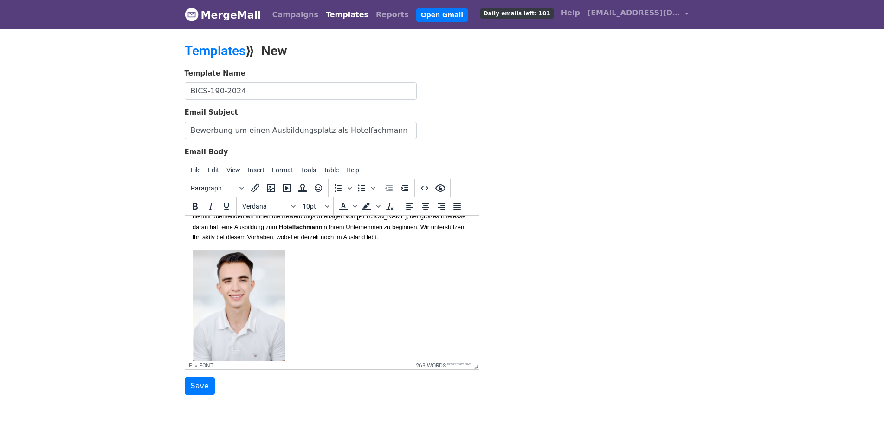
scroll to position [46, 0]
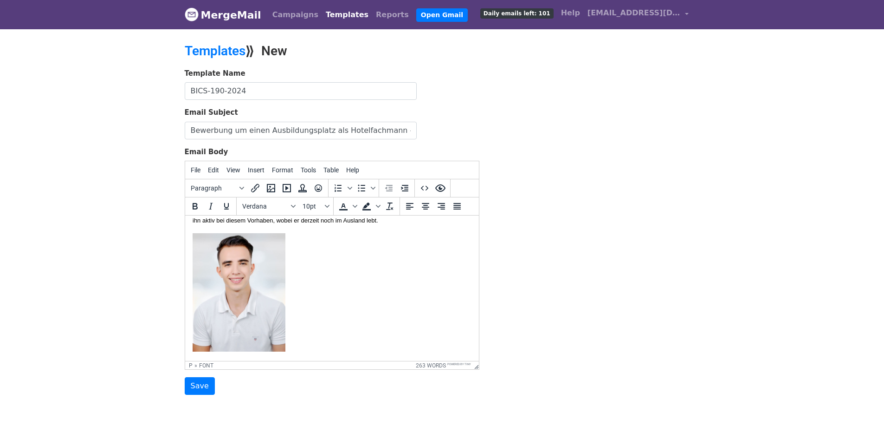
click at [255, 272] on img at bounding box center [238, 292] width 93 height 118
click at [268, 193] on icon "Insert/edit image" at bounding box center [270, 187] width 11 height 11
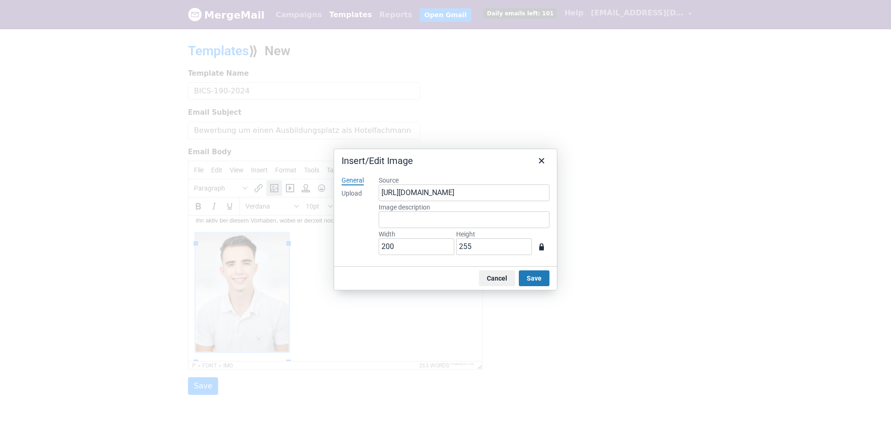
click at [351, 193] on div "Upload" at bounding box center [352, 193] width 20 height 9
click at [447, 226] on button "Browse for an image" at bounding box center [464, 225] width 78 height 16
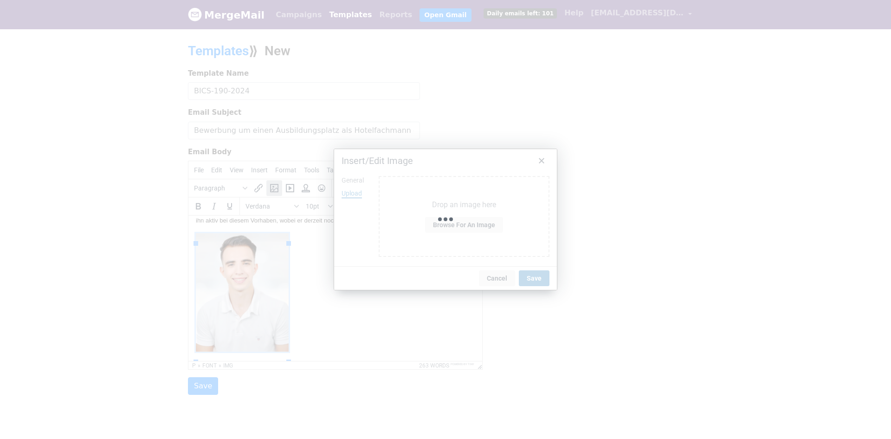
click at [348, 235] on div "Uploading image" at bounding box center [445, 219] width 223 height 141
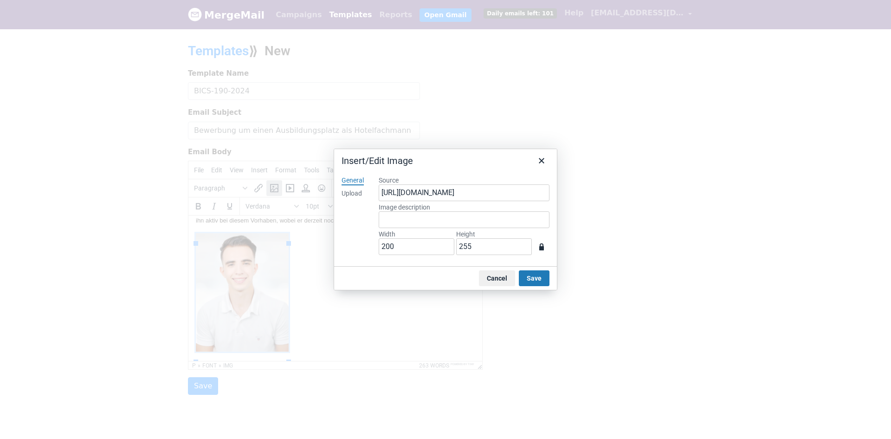
type input "758"
type input "964"
drag, startPoint x: 355, startPoint y: 217, endPoint x: 407, endPoint y: 258, distance: 67.1
click at [355, 217] on div "General Upload" at bounding box center [352, 217] width 37 height 98
drag, startPoint x: 414, startPoint y: 248, endPoint x: 283, endPoint y: 241, distance: 131.0
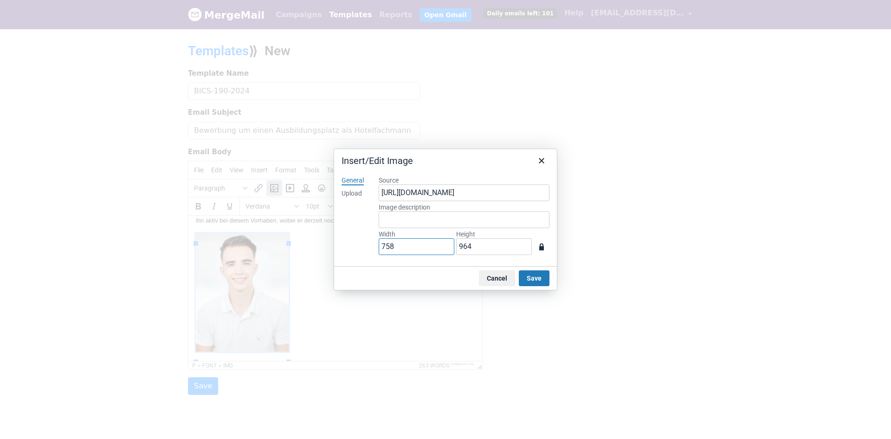
click at [283, 241] on div "Insert/Edit Image General Upload Source https://www.mergemail.co/files/blobs/re…" at bounding box center [445, 219] width 891 height 439
type input "2"
type input "3"
type input "20"
type input "25"
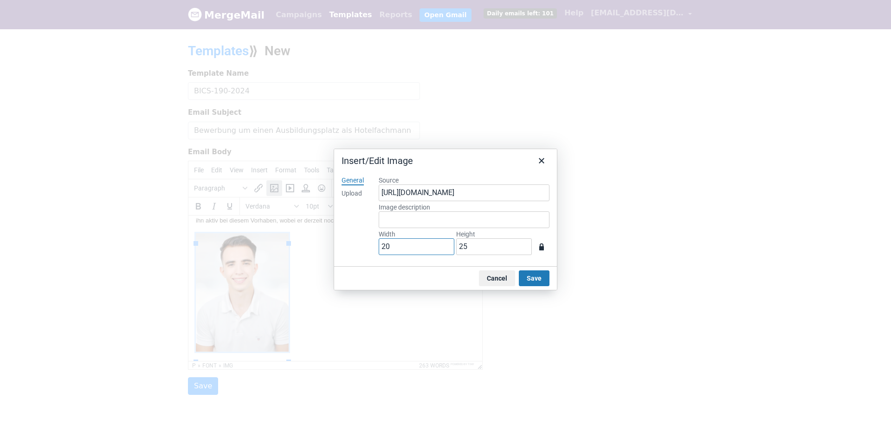
type input "200"
type input "254"
drag, startPoint x: 534, startPoint y: 278, endPoint x: 493, endPoint y: 279, distance: 40.4
click at [533, 278] on button "Save" at bounding box center [534, 278] width 31 height 16
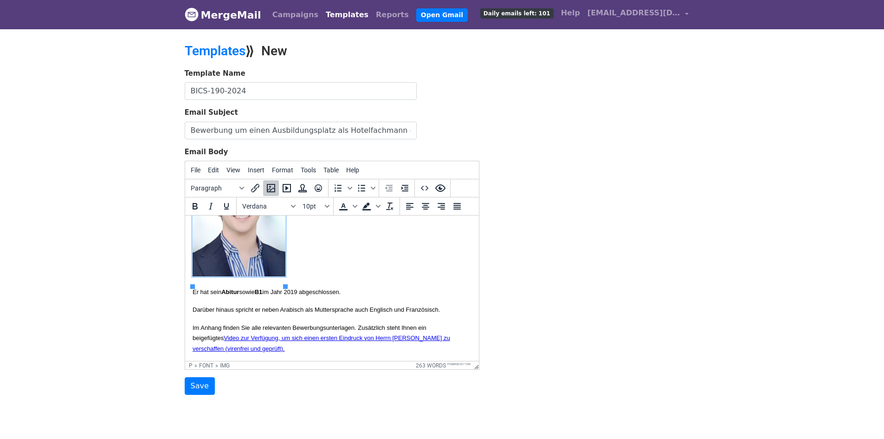
scroll to position [142, 0]
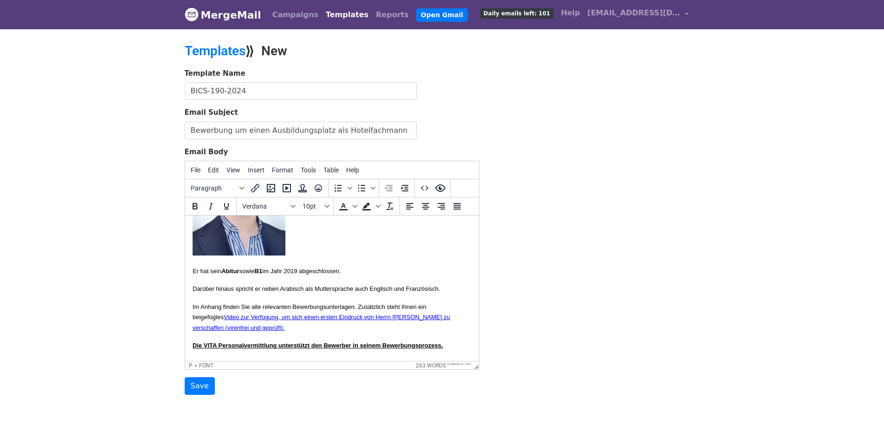
click at [294, 292] on font "Darüber hinaus spricht er neben Arabisch als Muttersprache auch Englisch und Fr…" at bounding box center [315, 288] width 247 height 7
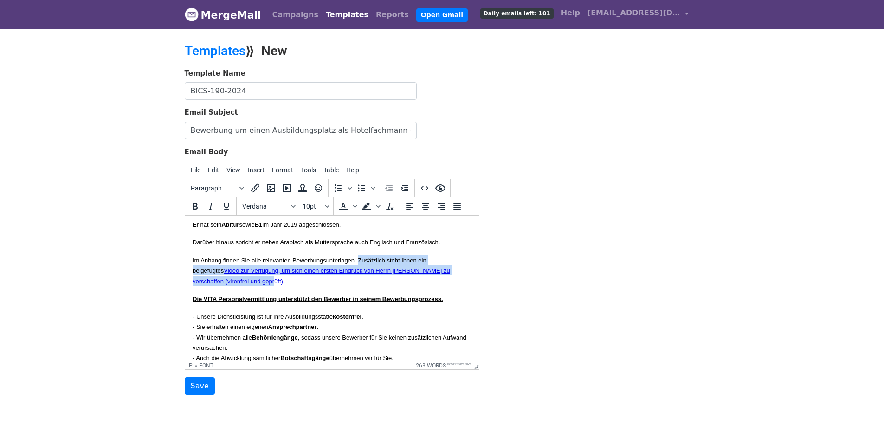
drag, startPoint x: 307, startPoint y: 301, endPoint x: 381, endPoint y: 281, distance: 76.4
click at [381, 281] on p "Im Anhang finden Sie alle relevanten Bewerbungsunterlagen. Zusätzlich steht Ihn…" at bounding box center [331, 270] width 279 height 31
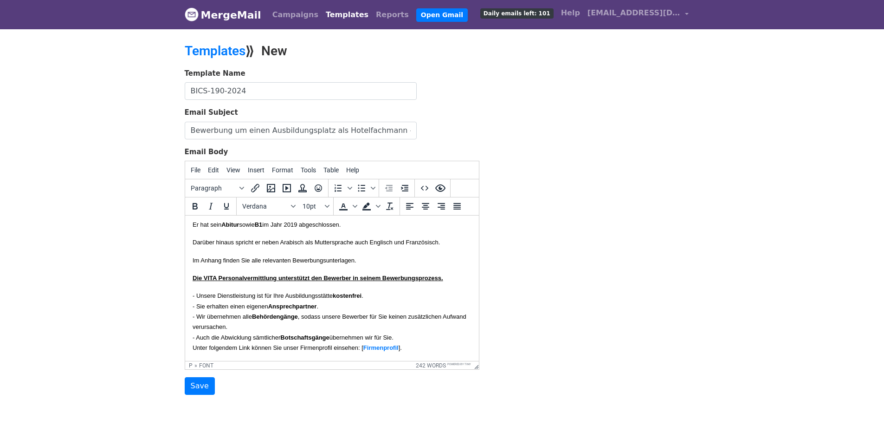
click at [255, 265] on p "Im Anhang finden Sie alle relevanten Bewerbungsunterlagen." at bounding box center [331, 260] width 279 height 10
drag, startPoint x: 245, startPoint y: 271, endPoint x: 263, endPoint y: 273, distance: 17.3
click at [246, 271] on body "{{Name}} hiermit übersenden wir Ihnen die Bewerbungsunterlagen von Herrn Khatta…" at bounding box center [331, 313] width 279 height 558
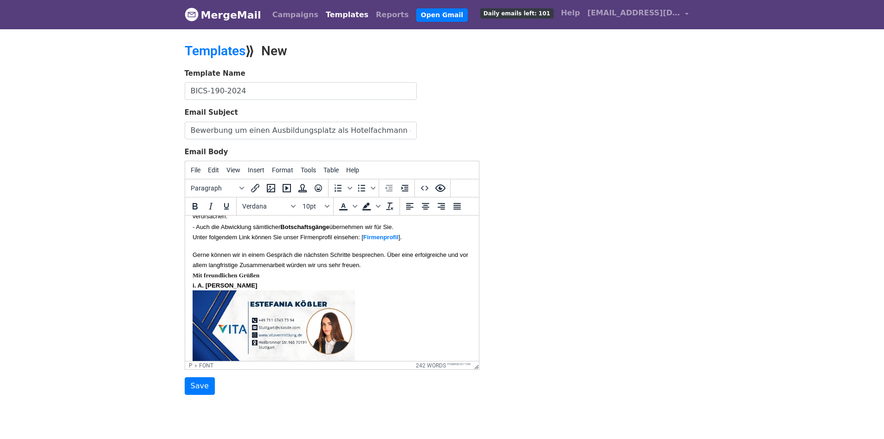
scroll to position [183, 0]
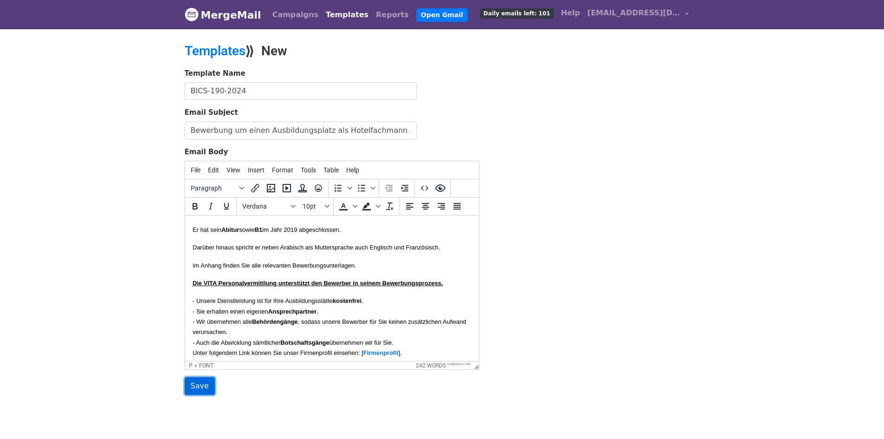
click at [195, 389] on input "Save" at bounding box center [200, 386] width 30 height 18
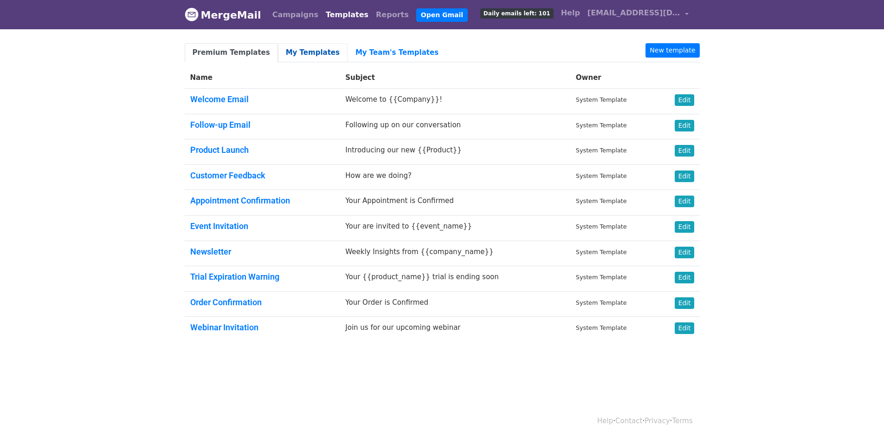
click at [293, 52] on link "My Templates" at bounding box center [313, 52] width 70 height 19
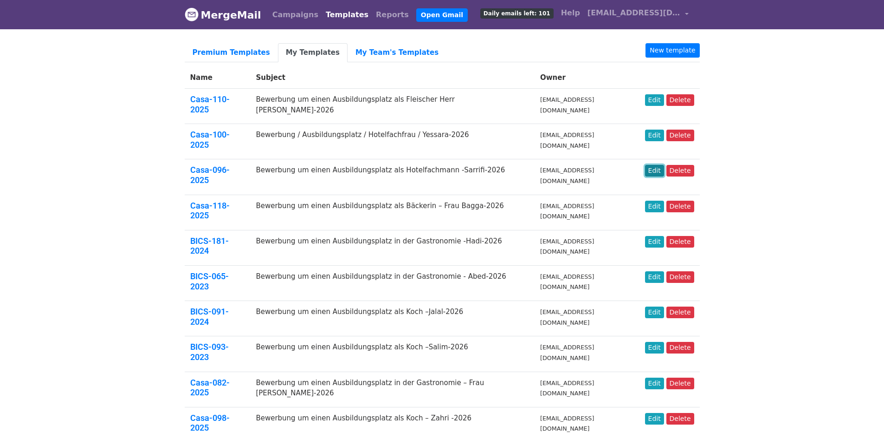
click at [659, 165] on link "Edit" at bounding box center [654, 171] width 19 height 12
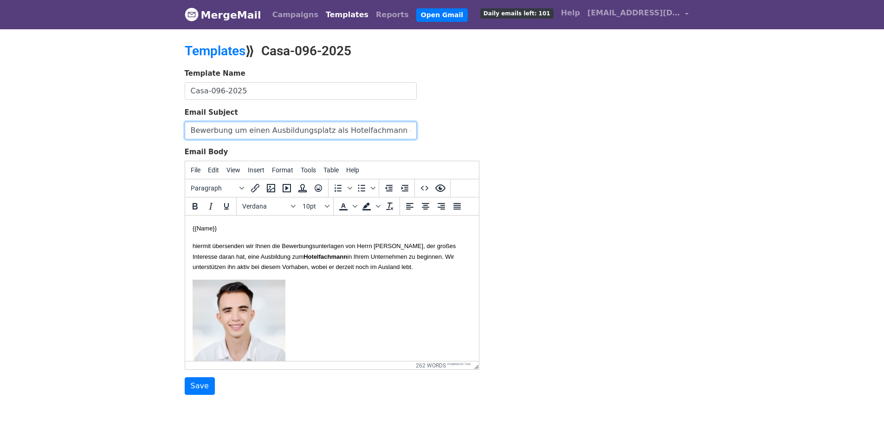
click at [384, 130] on input "Bewerbung um einen Ausbildungsplatz als Hotelfachmann -Sarrifi-2026" at bounding box center [301, 131] width 232 height 18
click at [347, 258] on strong "Hotelfachmann" at bounding box center [325, 256] width 44 height 7
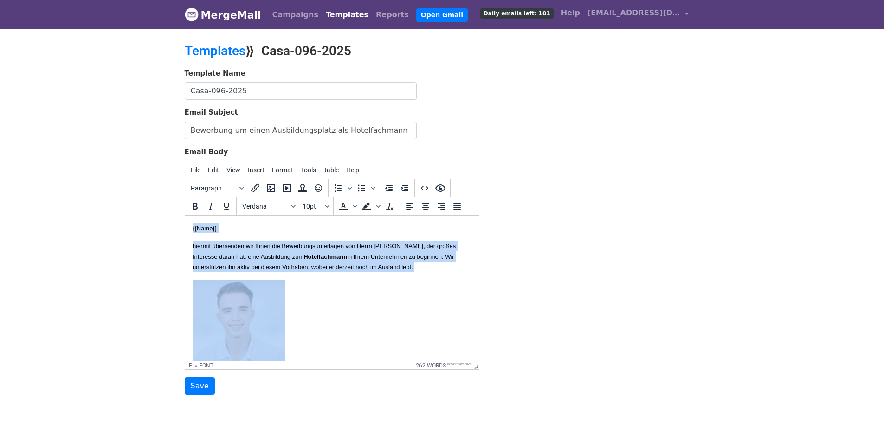
copy body "{{Lore}} ipsumdo sitametcon adi Elits doe Temporincididuntutla etd Magna Aliqua…"
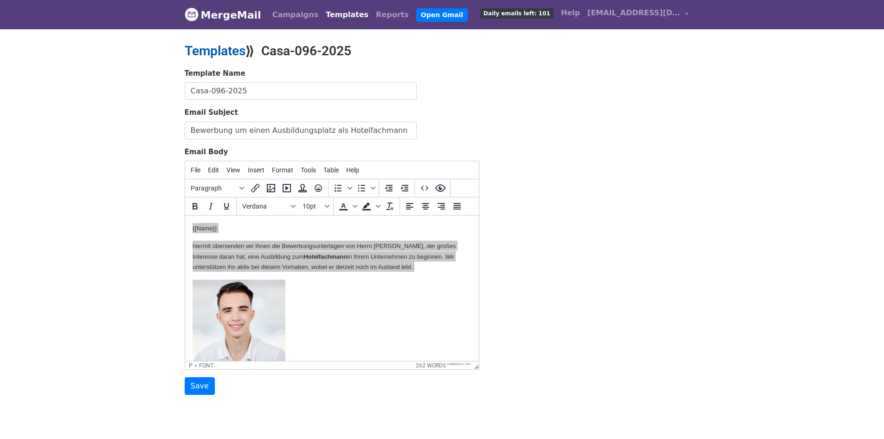
click at [227, 54] on link "Templates" at bounding box center [215, 50] width 61 height 15
